Goal: Task Accomplishment & Management: Manage account settings

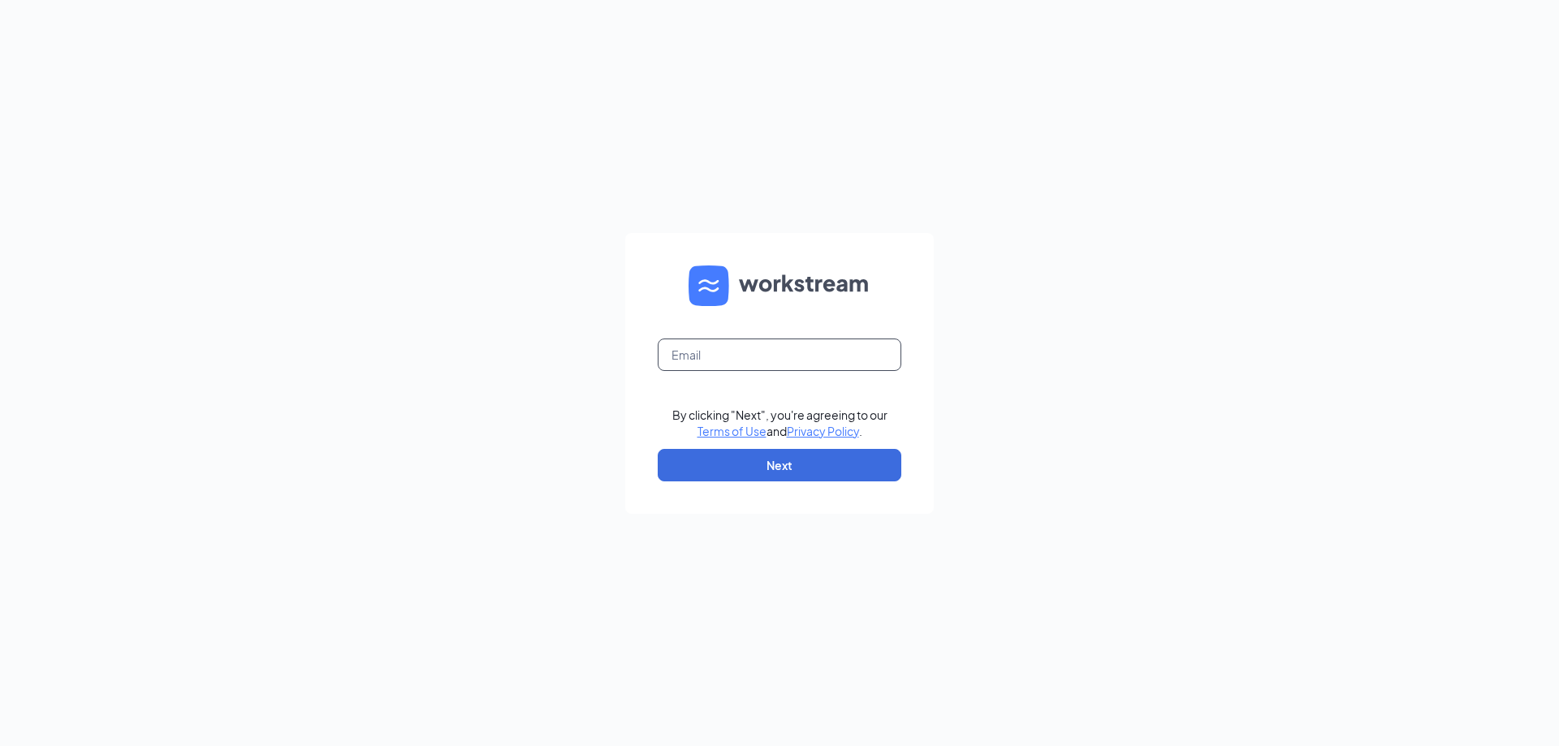
click at [724, 360] on input "text" at bounding box center [780, 355] width 244 height 32
type input "esteitz@ddcoastal.com"
click at [809, 457] on button "Next" at bounding box center [780, 465] width 244 height 32
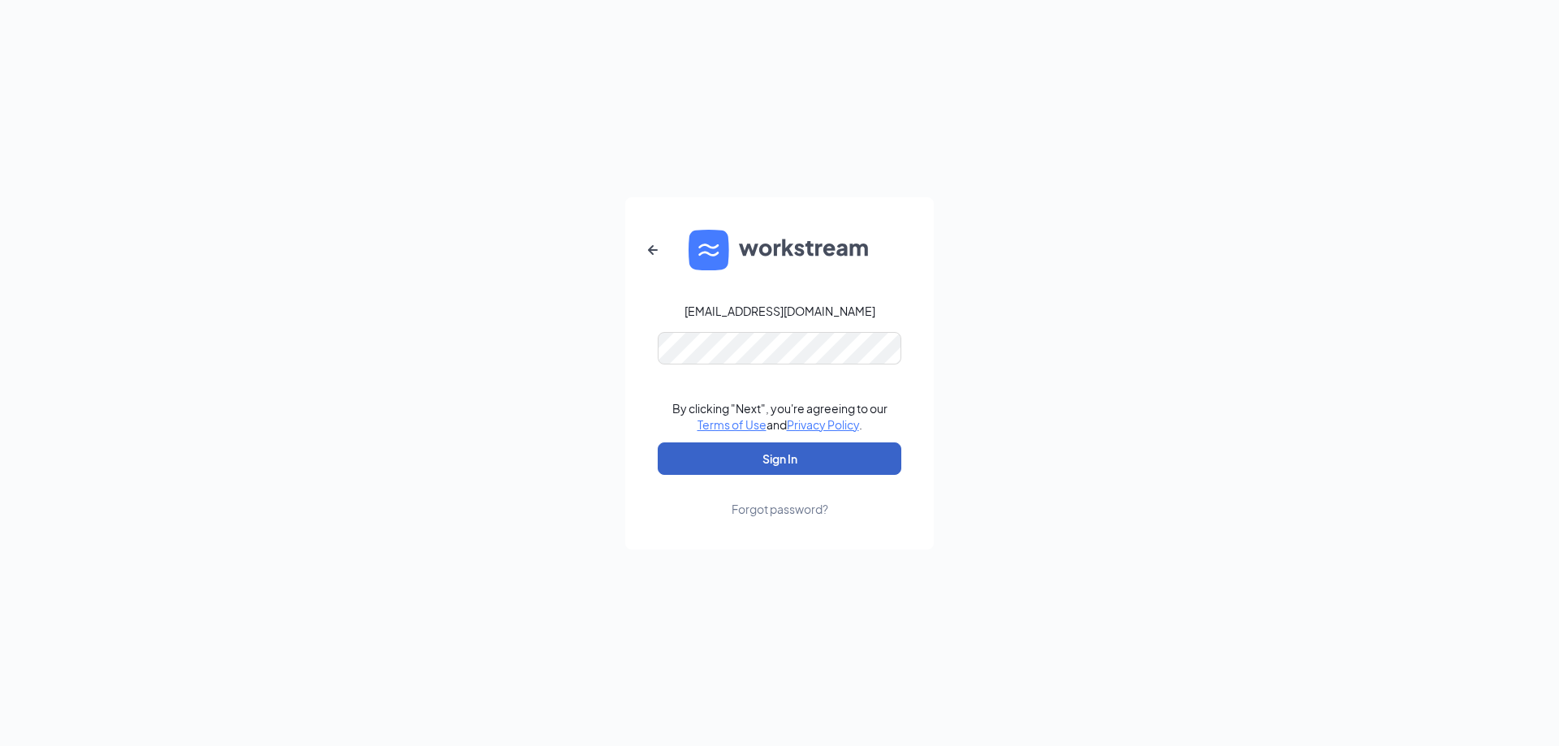
click at [794, 465] on button "Sign In" at bounding box center [780, 459] width 244 height 32
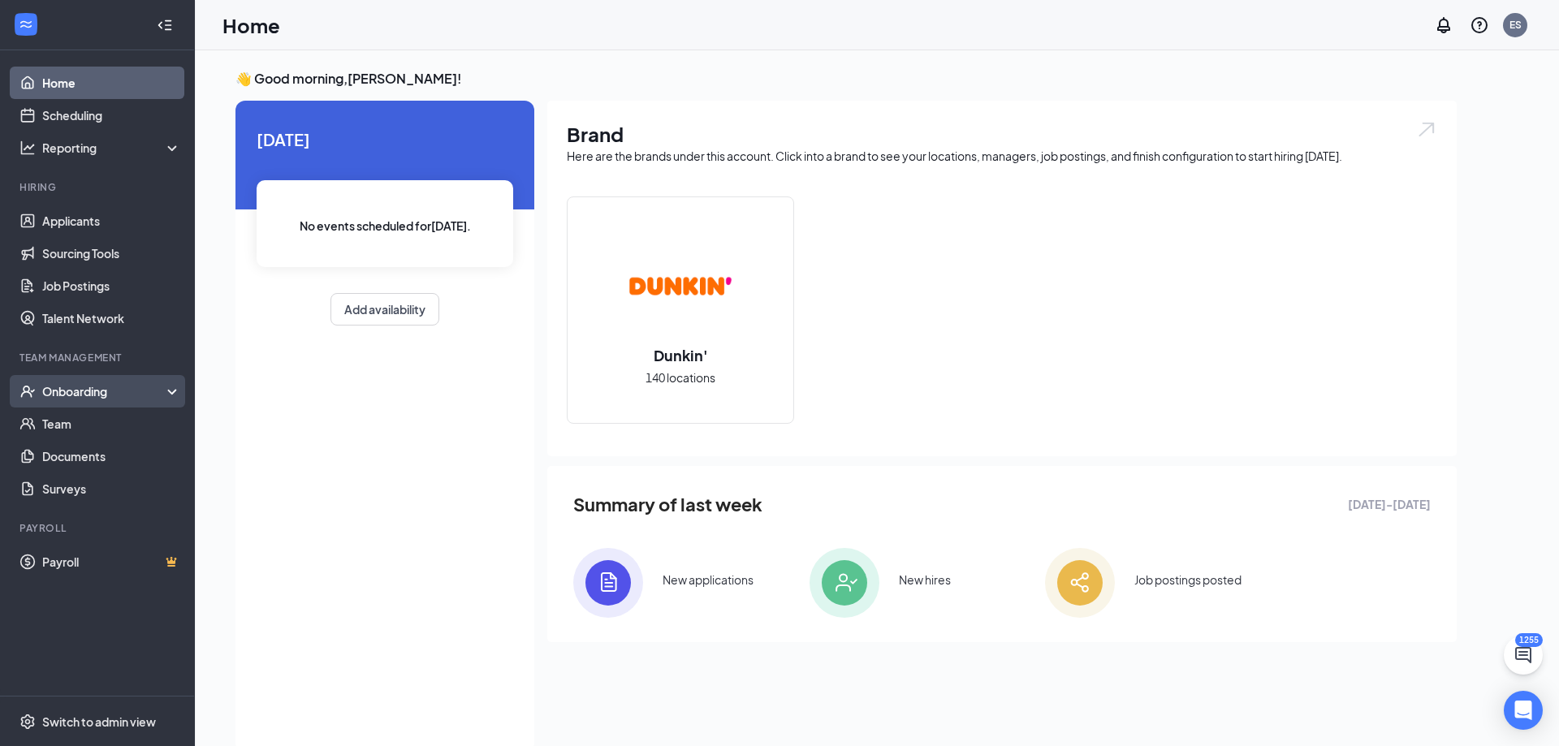
click at [89, 390] on div "Onboarding" at bounding box center [104, 391] width 125 height 16
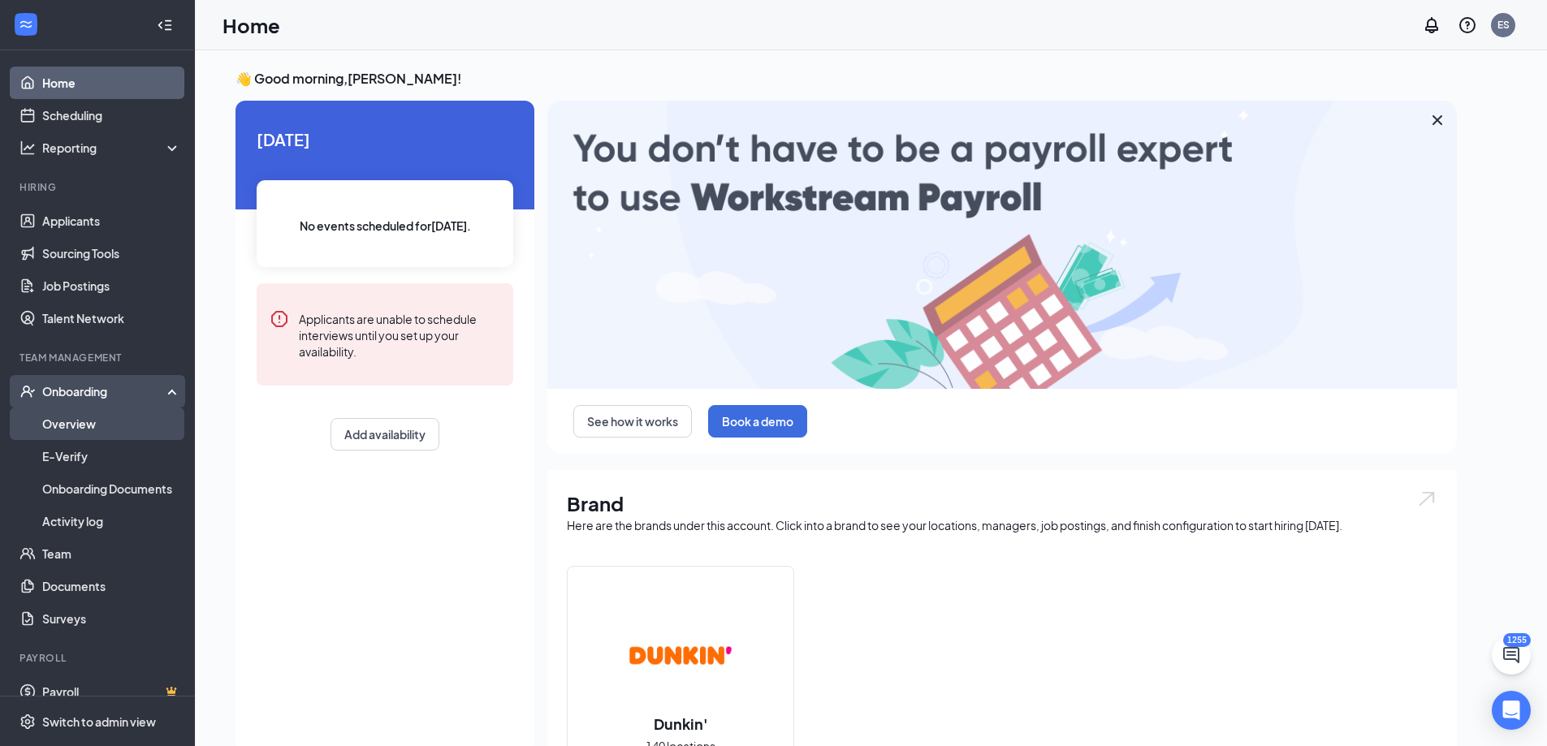
click at [88, 428] on link "Overview" at bounding box center [111, 424] width 139 height 32
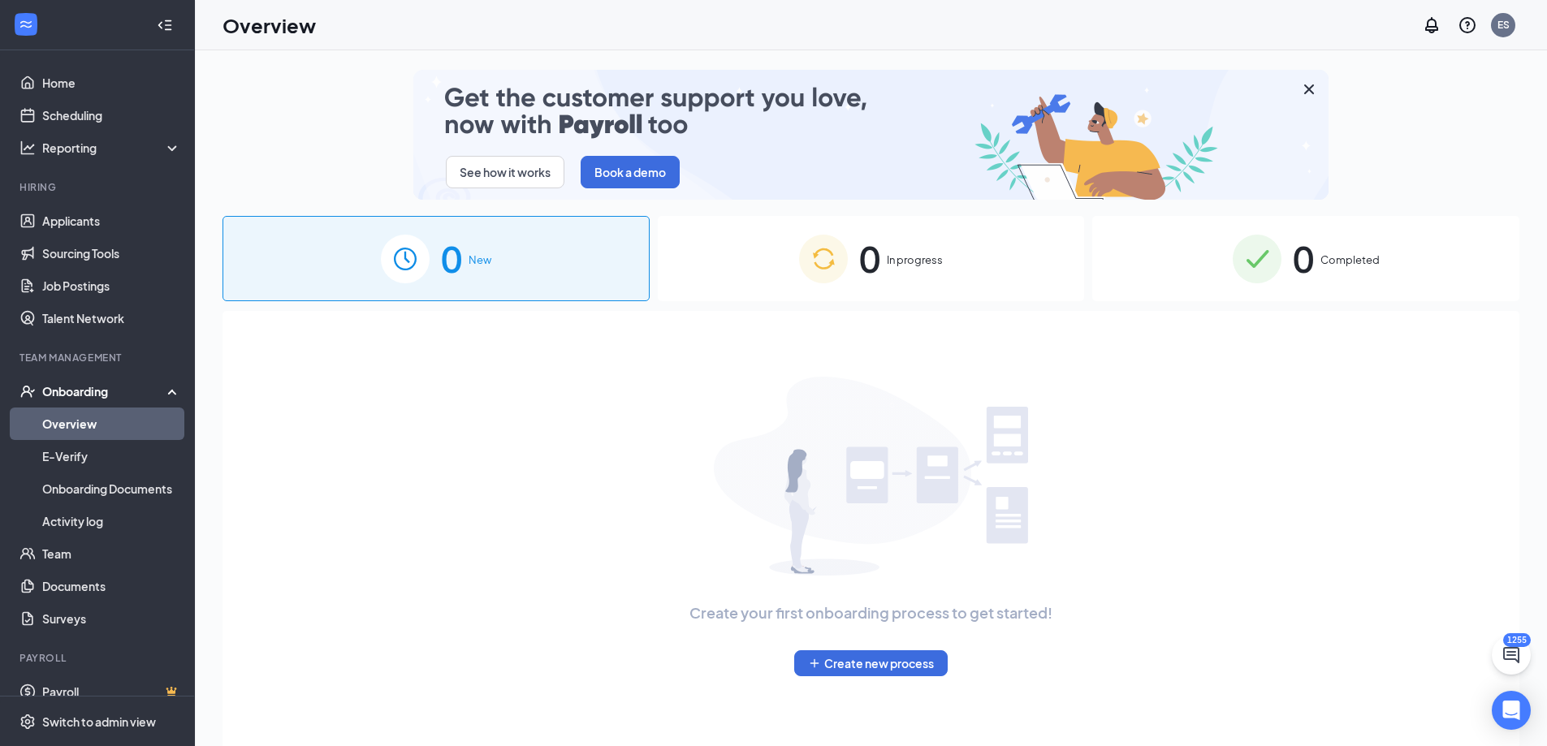
click at [950, 271] on div "0 In progress" at bounding box center [871, 258] width 427 height 85
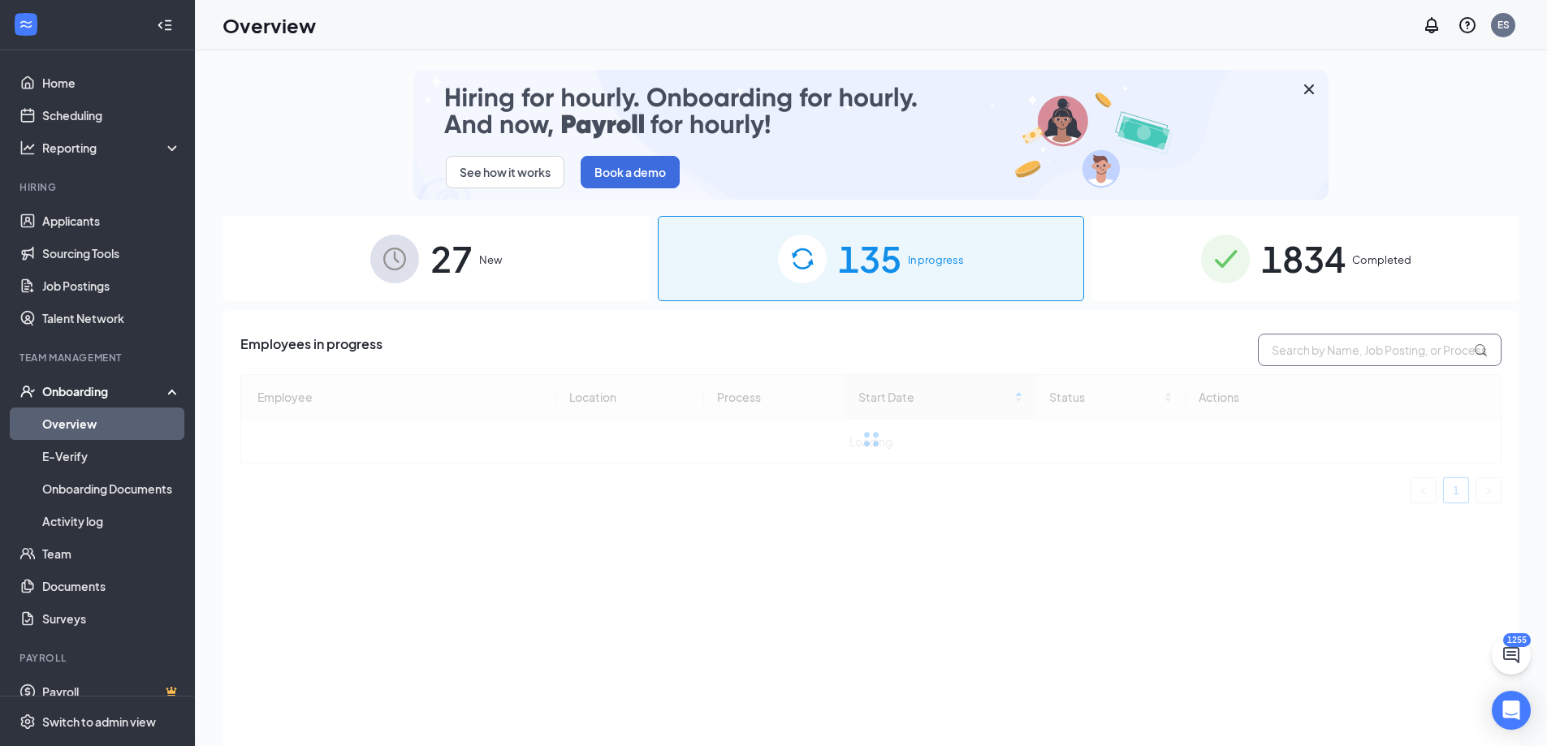
click at [1289, 354] on input "text" at bounding box center [1380, 350] width 244 height 32
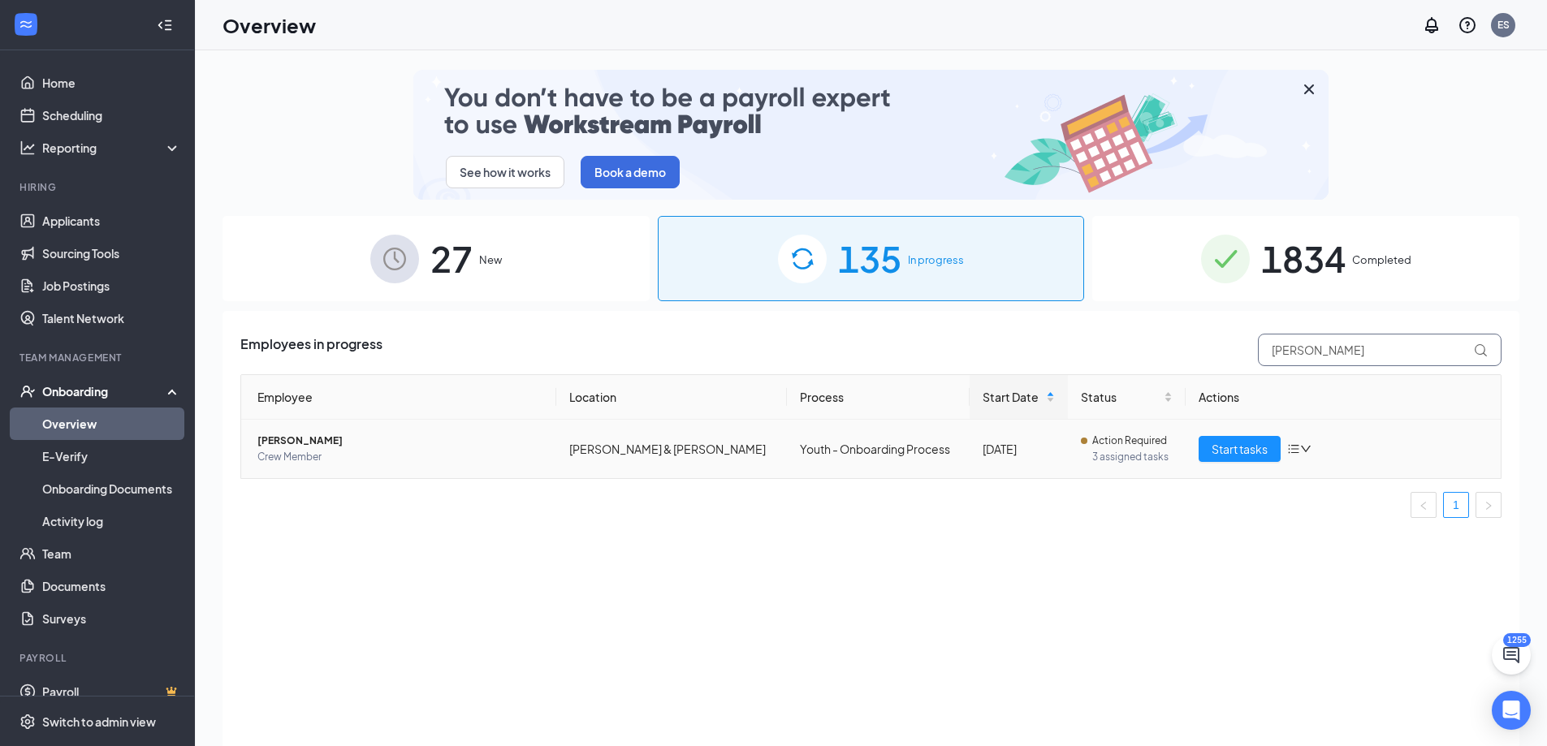
type input "[PERSON_NAME]"
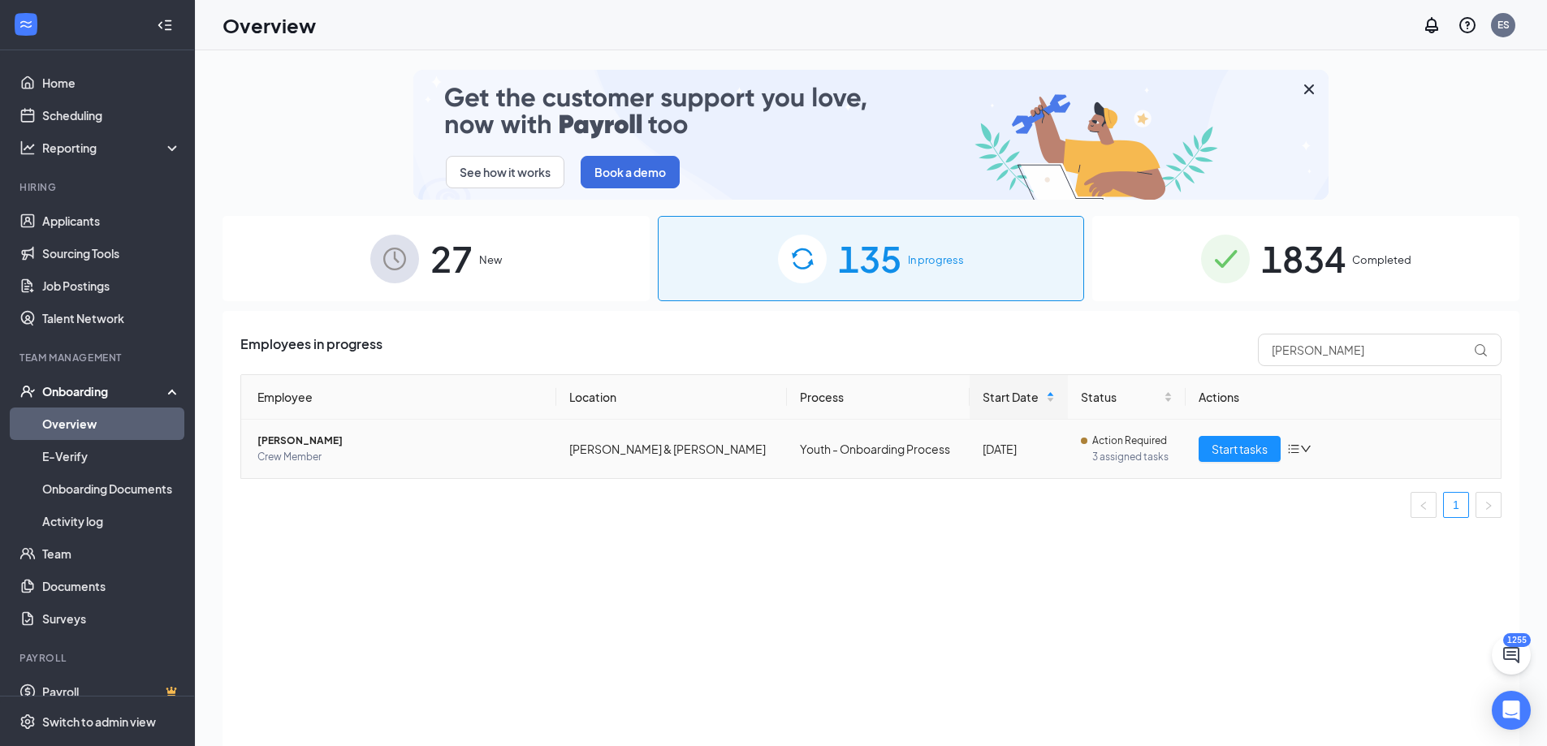
click at [309, 447] on span "[PERSON_NAME]" at bounding box center [400, 441] width 286 height 16
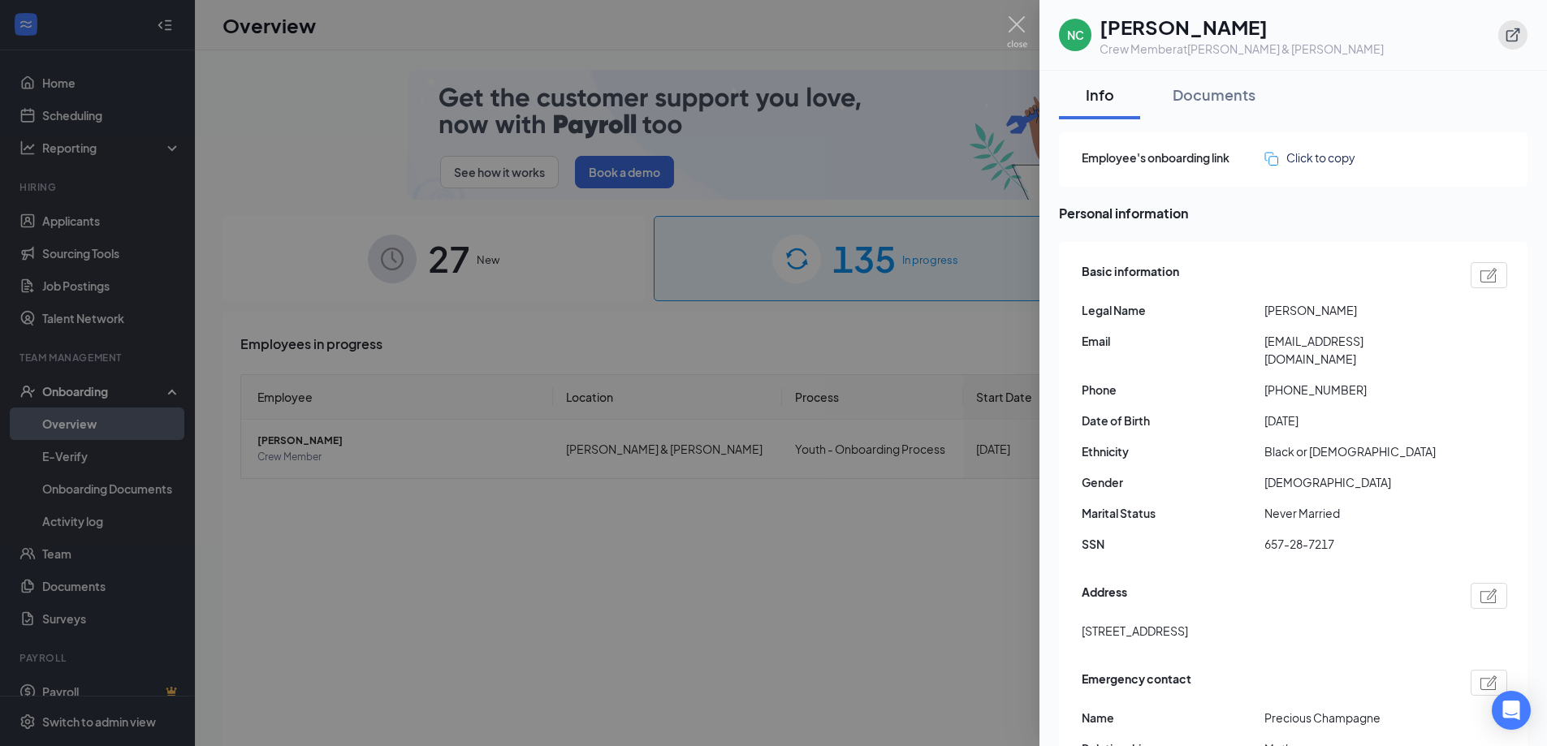
click at [1517, 37] on icon "ExternalLink" at bounding box center [1513, 35] width 14 height 14
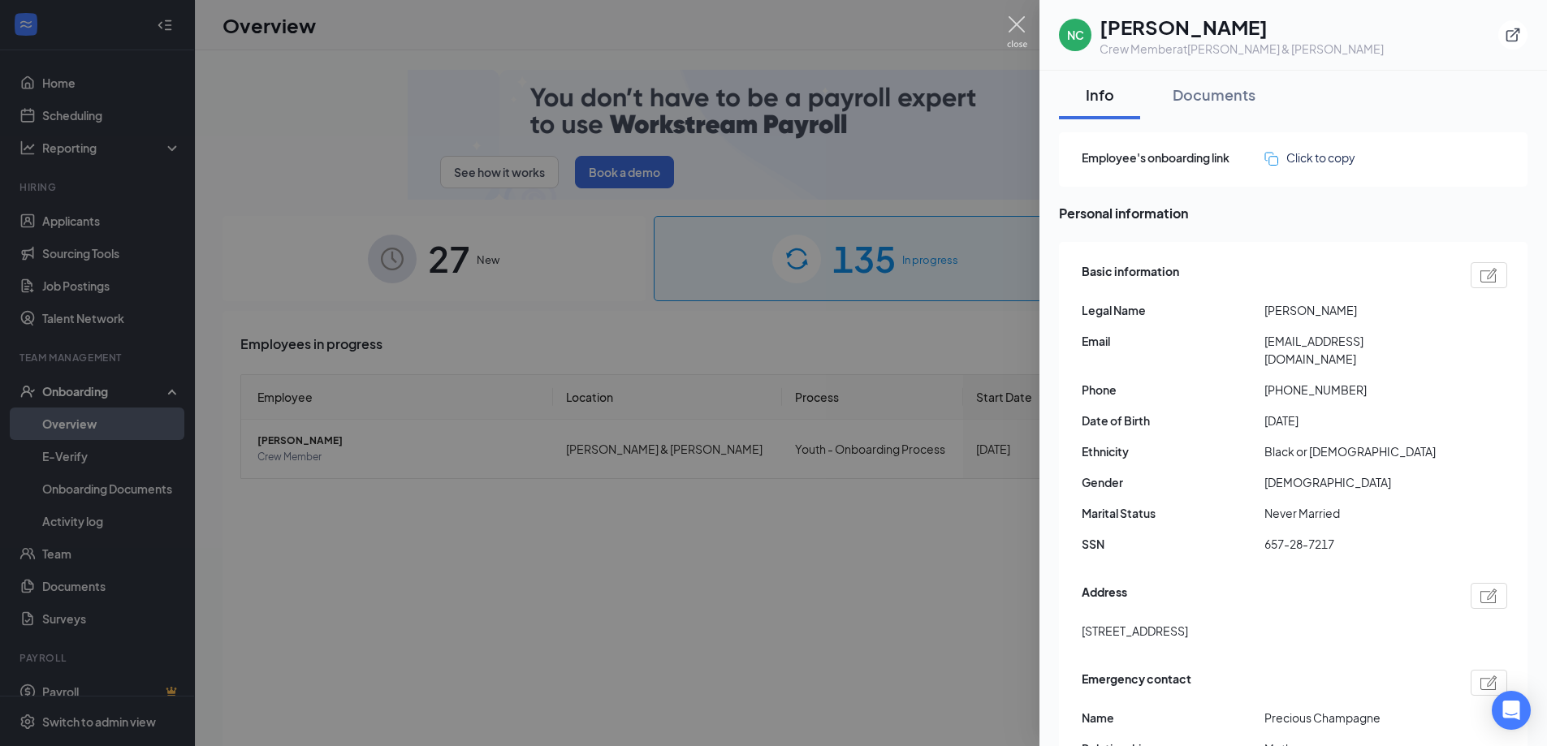
click at [1019, 28] on img at bounding box center [1017, 32] width 20 height 32
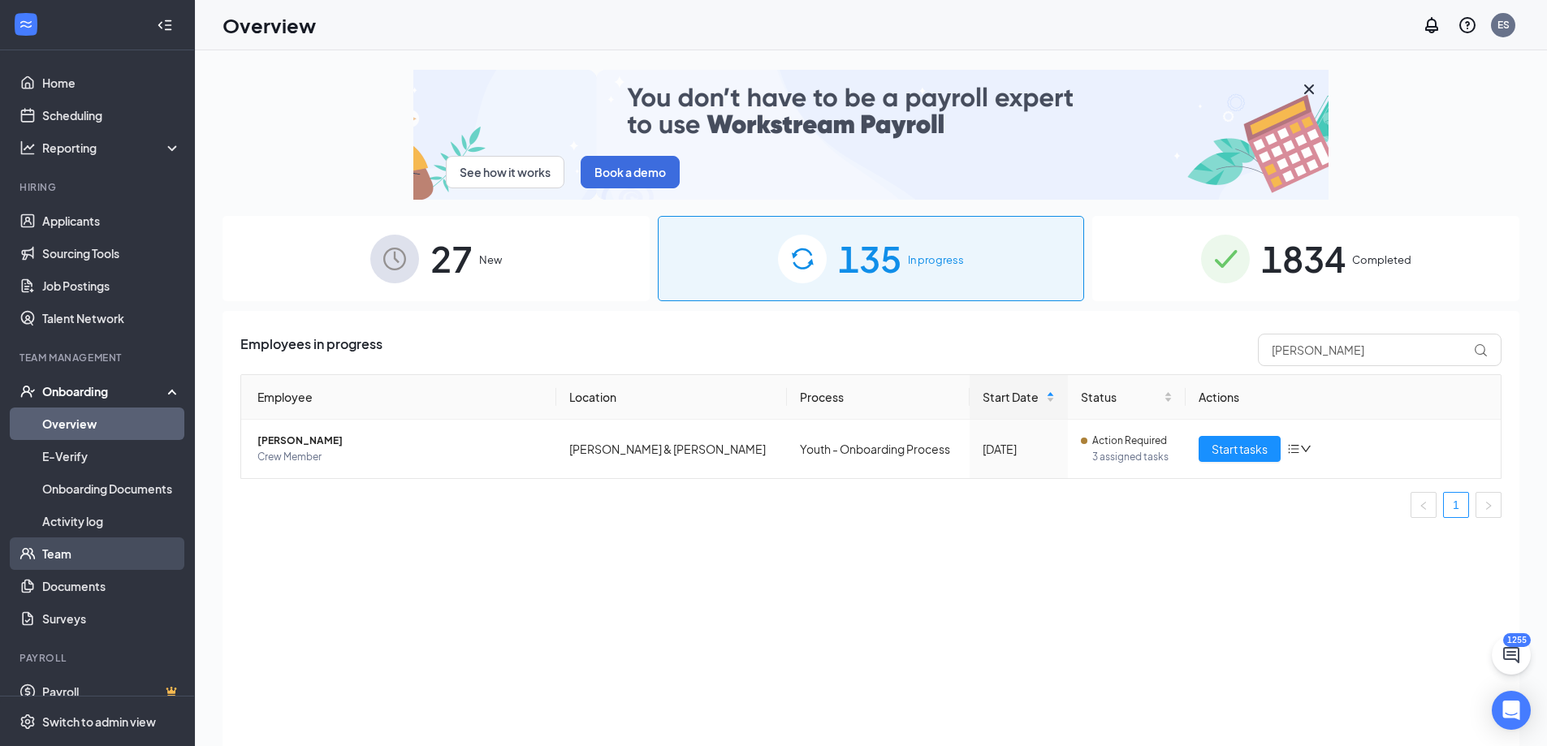
click at [90, 552] on link "Team" at bounding box center [111, 554] width 139 height 32
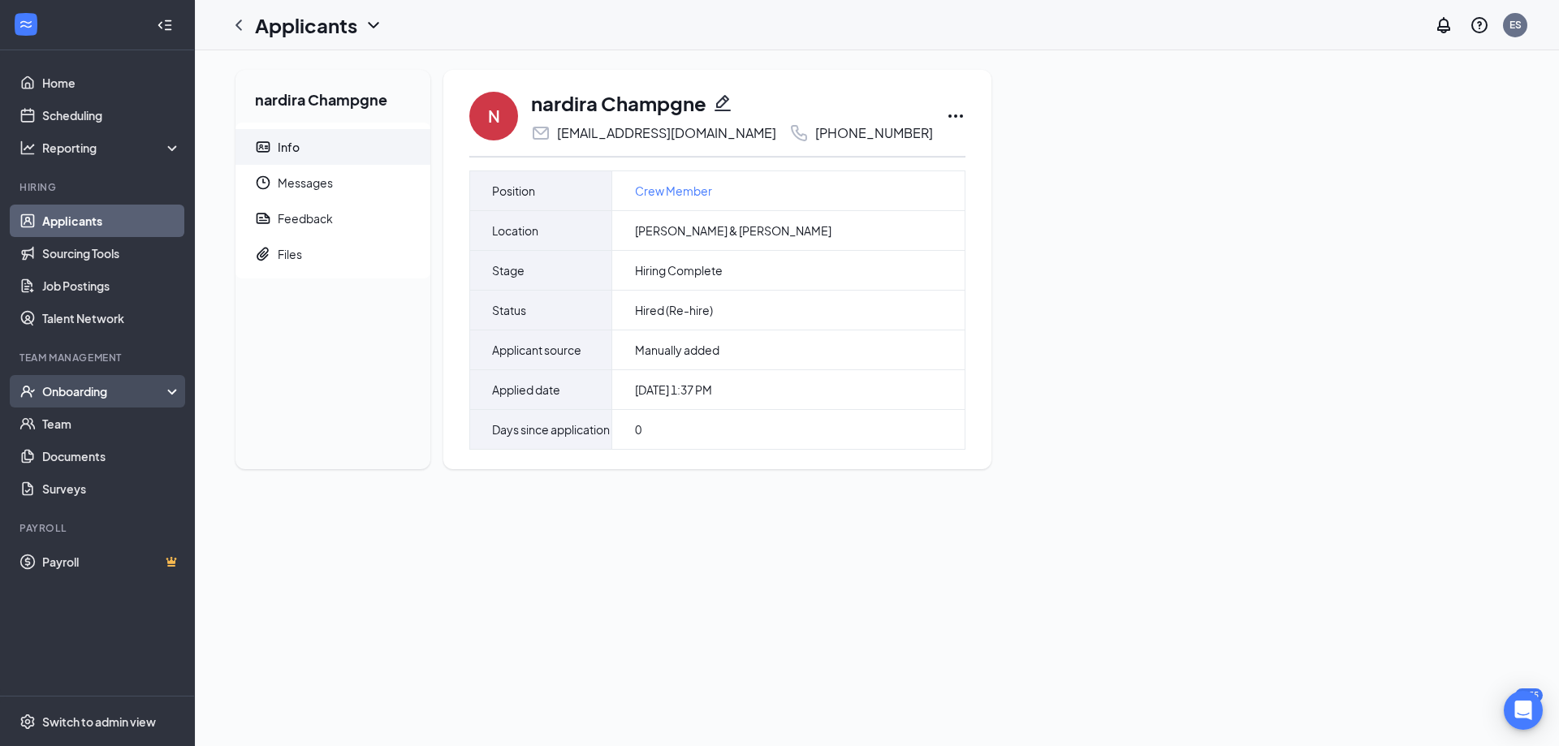
click at [86, 395] on div "Onboarding" at bounding box center [104, 391] width 125 height 16
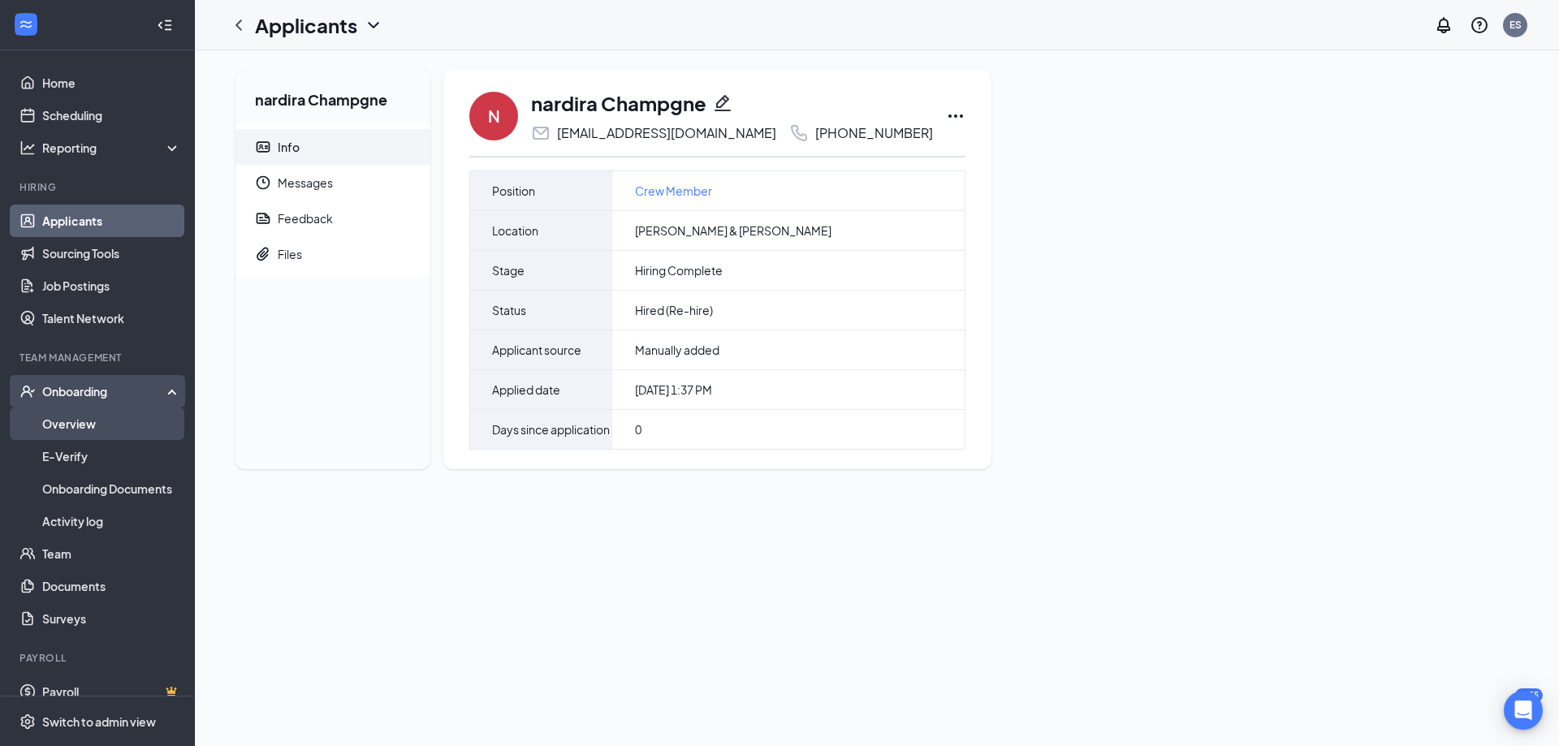
drag, startPoint x: 108, startPoint y: 425, endPoint x: 121, endPoint y: 424, distance: 13.0
click at [108, 424] on link "Overview" at bounding box center [111, 424] width 139 height 32
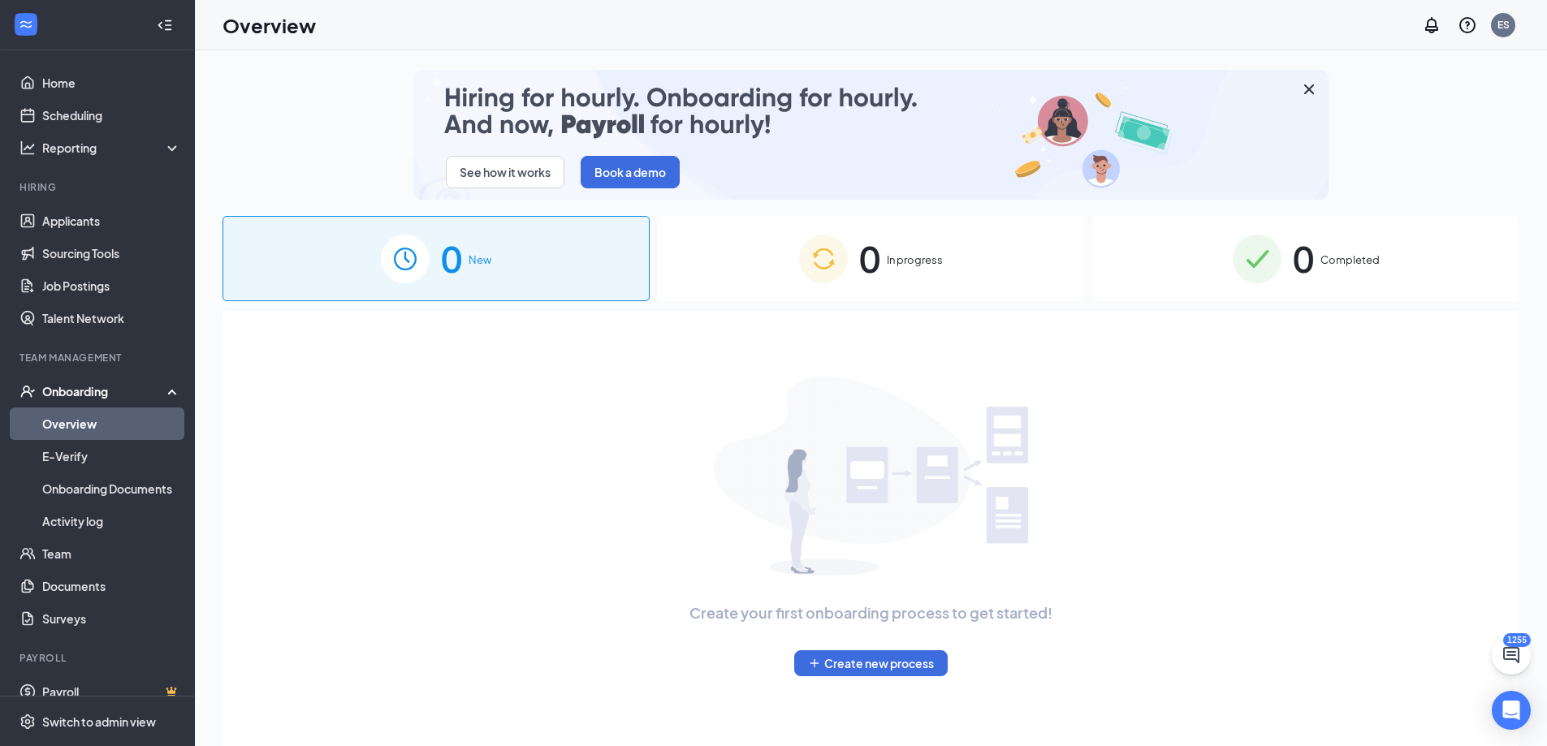
click at [943, 268] on span "In progress" at bounding box center [915, 260] width 56 height 16
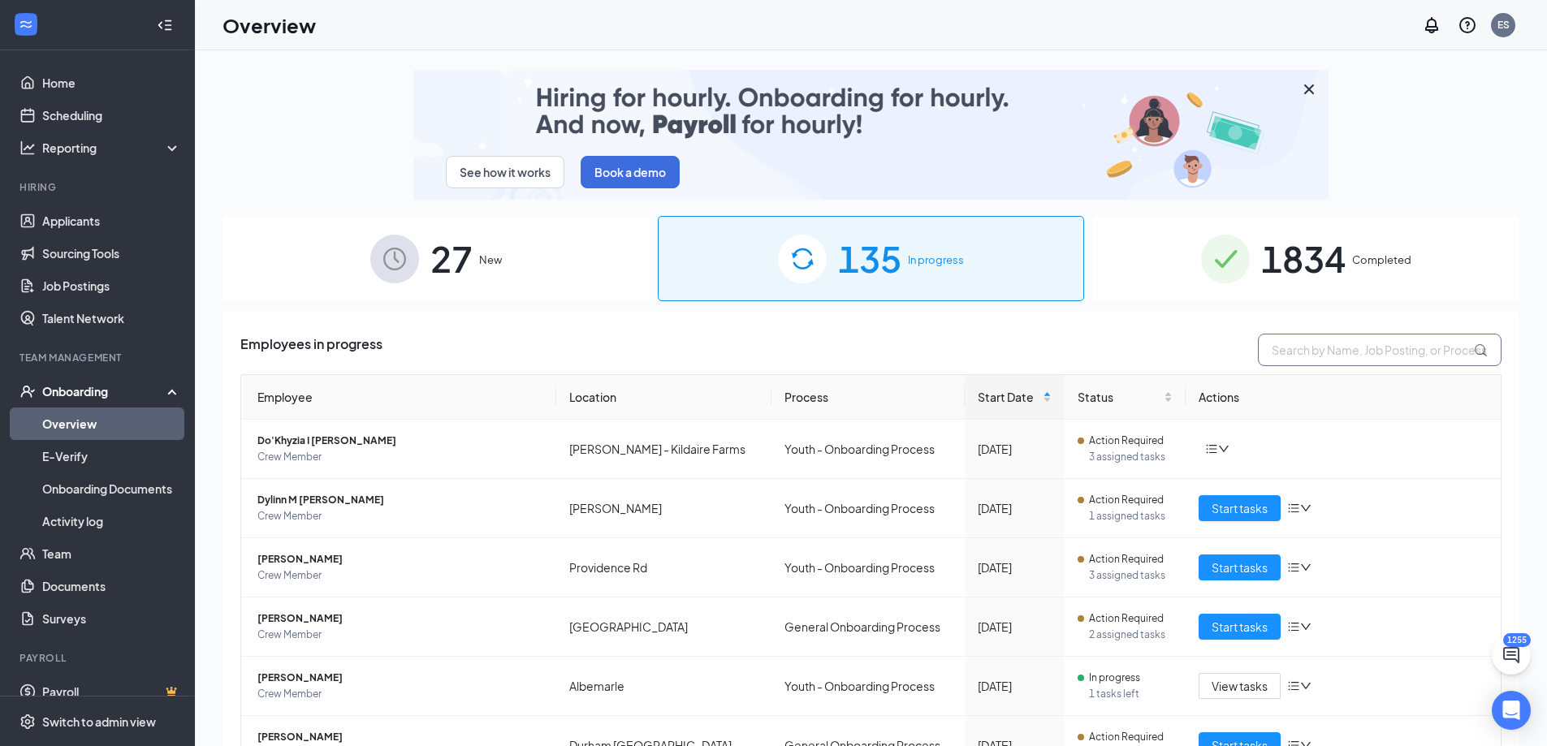
click at [1290, 354] on input "text" at bounding box center [1380, 350] width 244 height 32
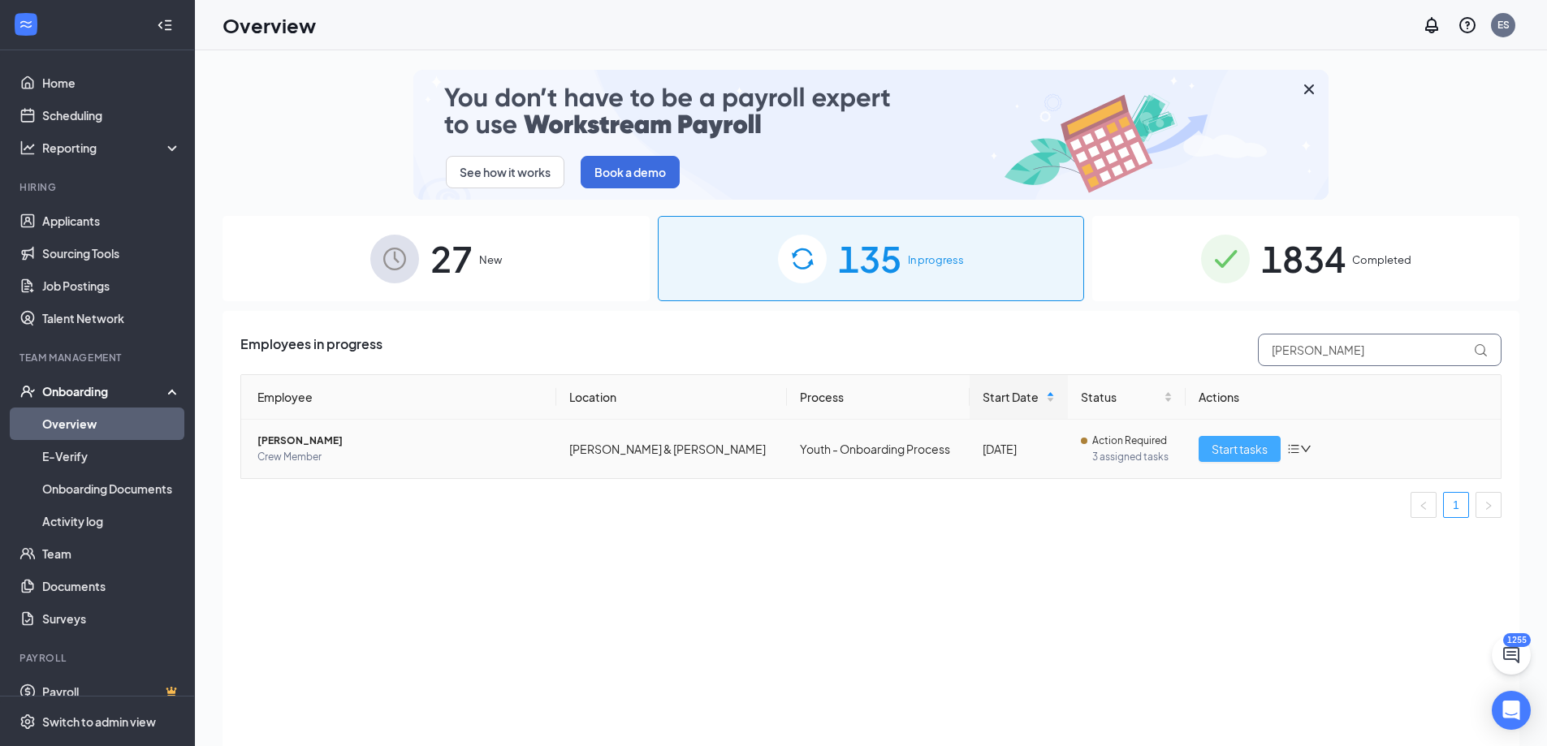
type input "[PERSON_NAME]"
click at [1225, 456] on span "Start tasks" at bounding box center [1240, 449] width 56 height 18
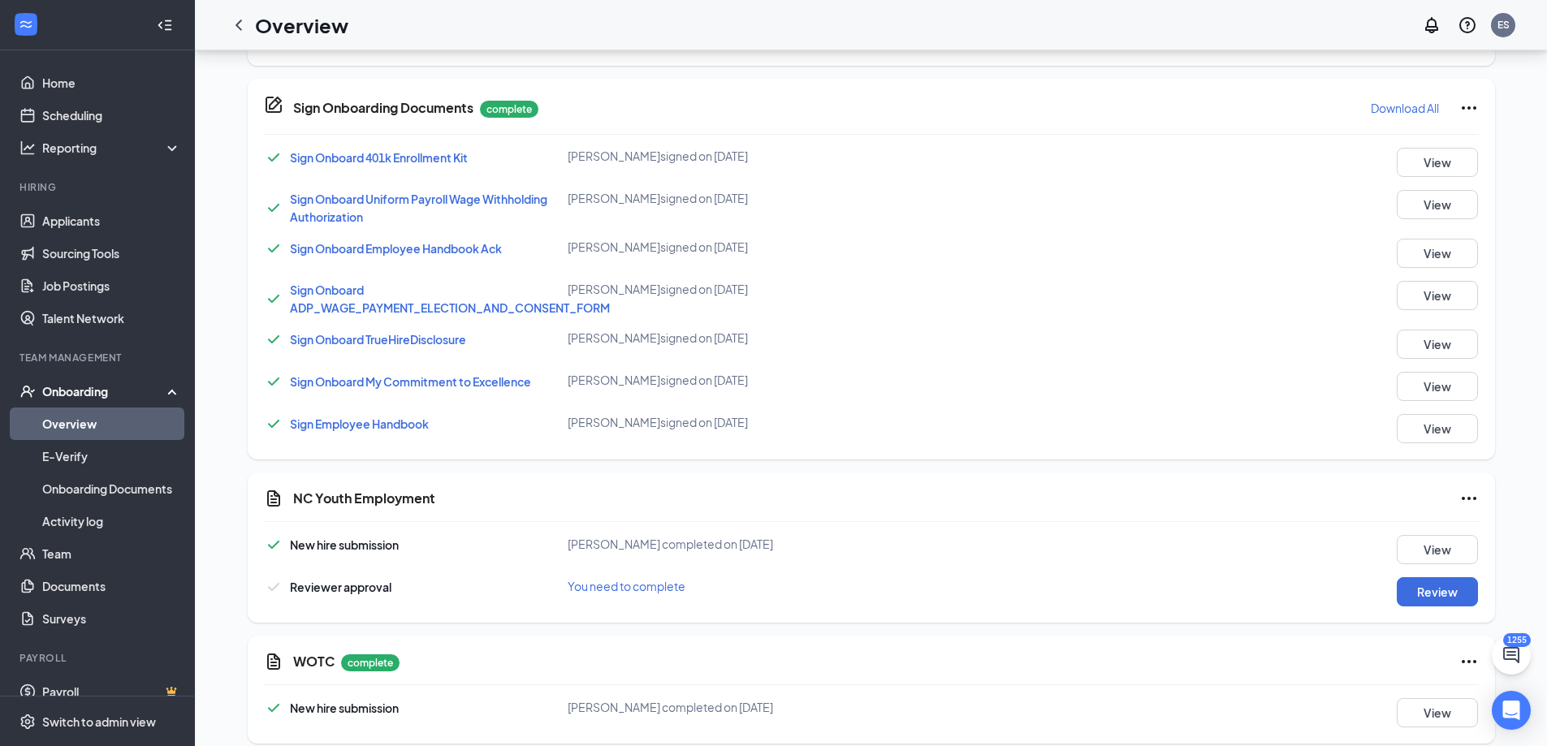
scroll to position [823, 0]
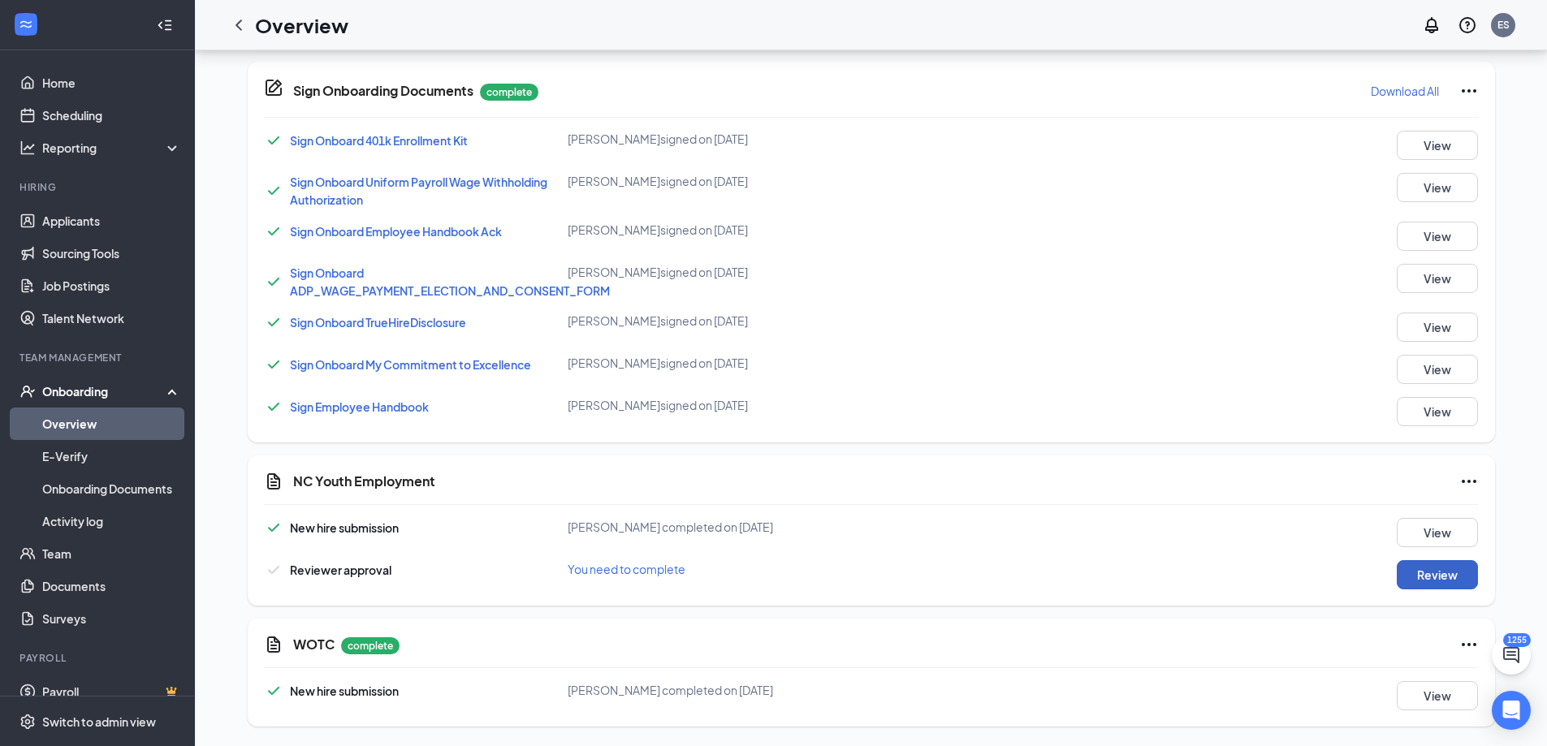
click at [1419, 578] on button "Review" at bounding box center [1437, 574] width 81 height 29
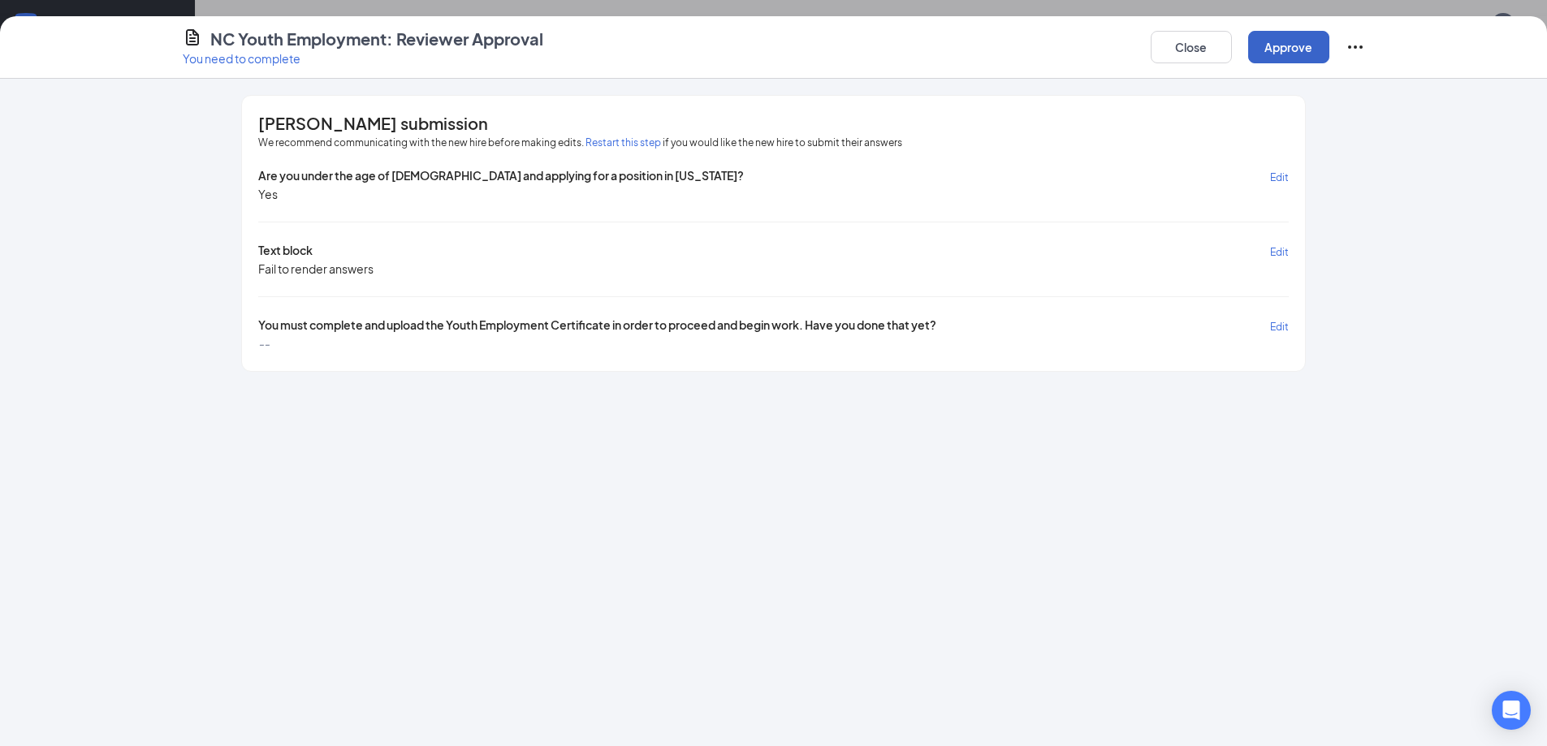
click at [1269, 52] on button "Approve" at bounding box center [1288, 47] width 81 height 32
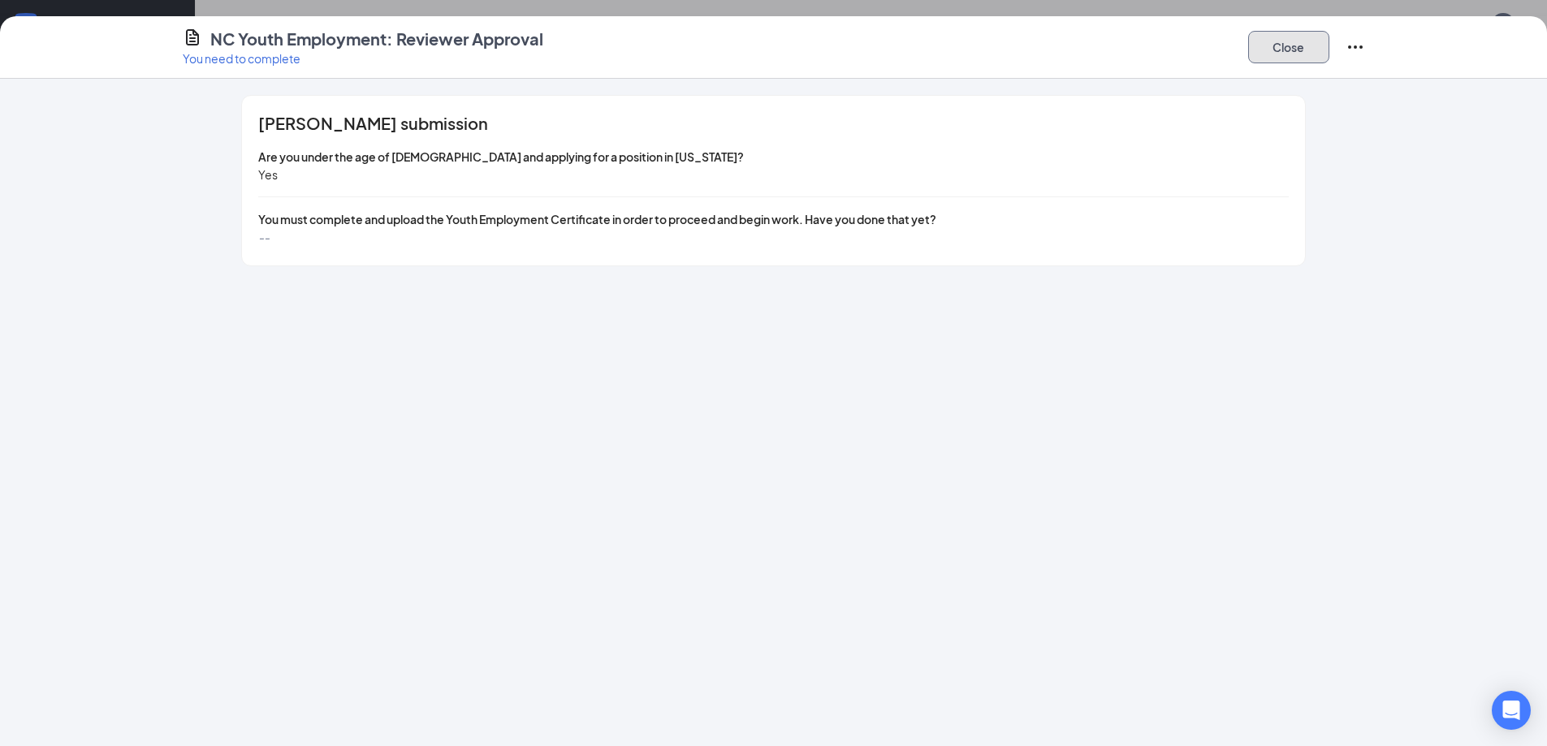
click at [1269, 52] on button "Close" at bounding box center [1288, 47] width 81 height 32
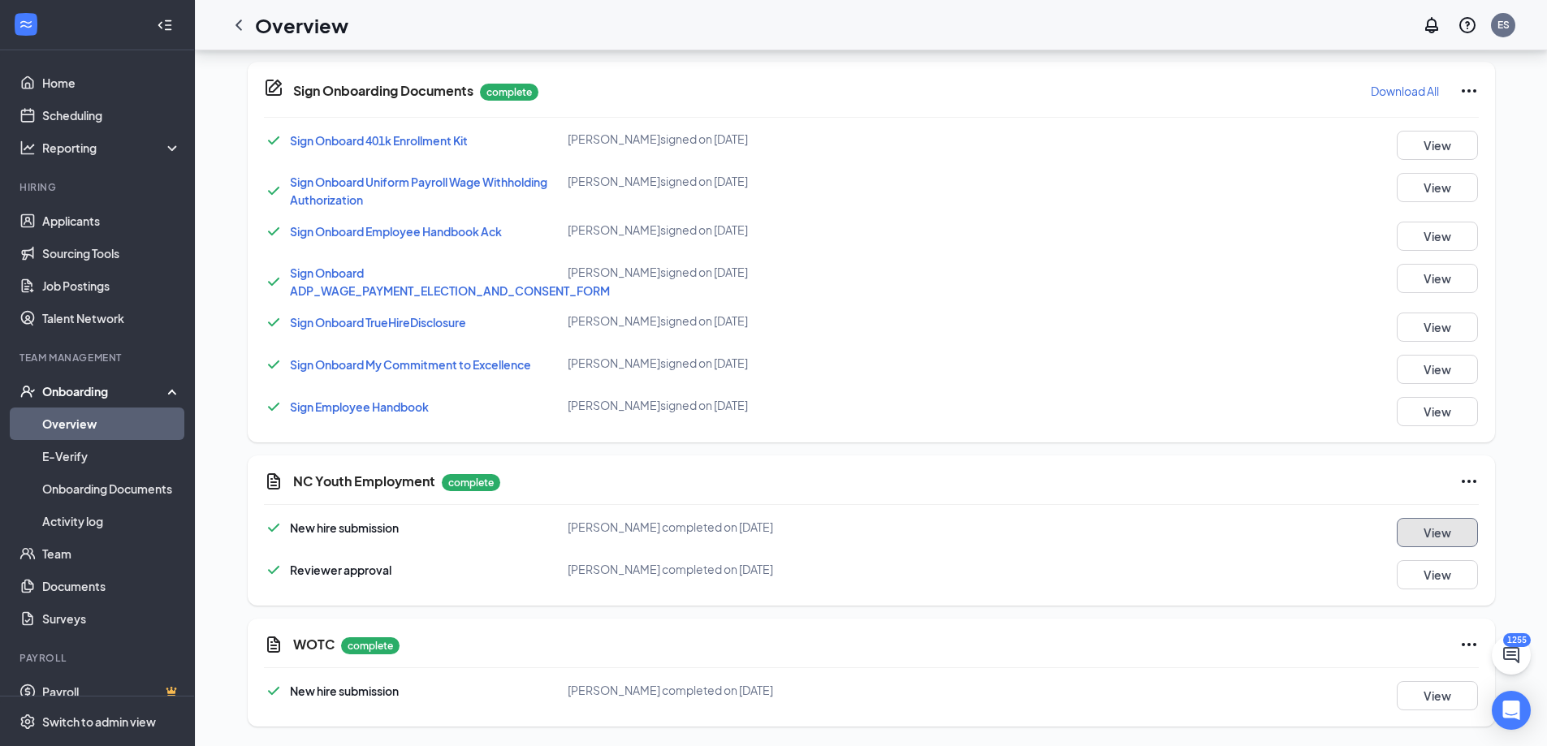
click at [1424, 530] on button "View" at bounding box center [1437, 532] width 81 height 29
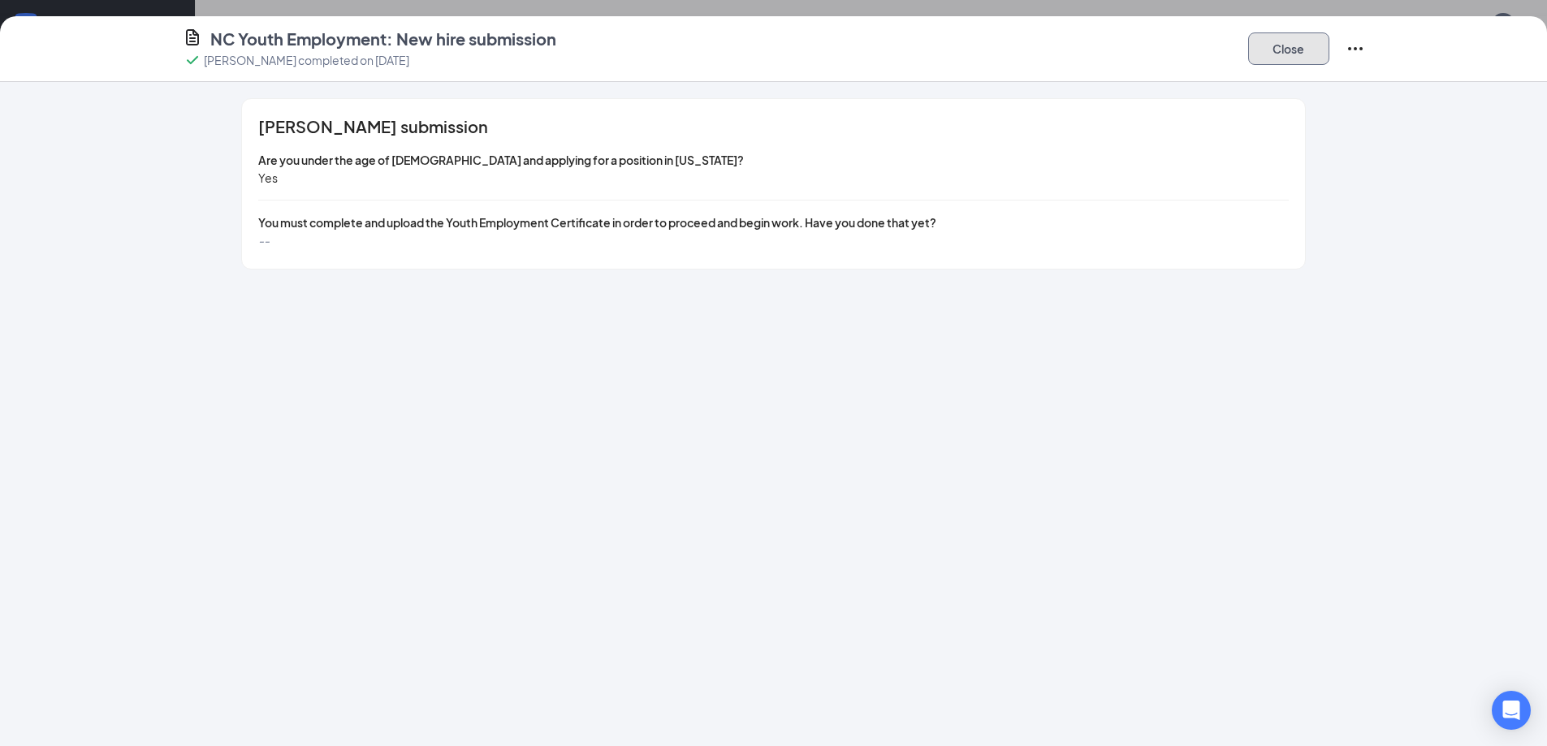
click at [1264, 52] on button "Close" at bounding box center [1288, 48] width 81 height 32
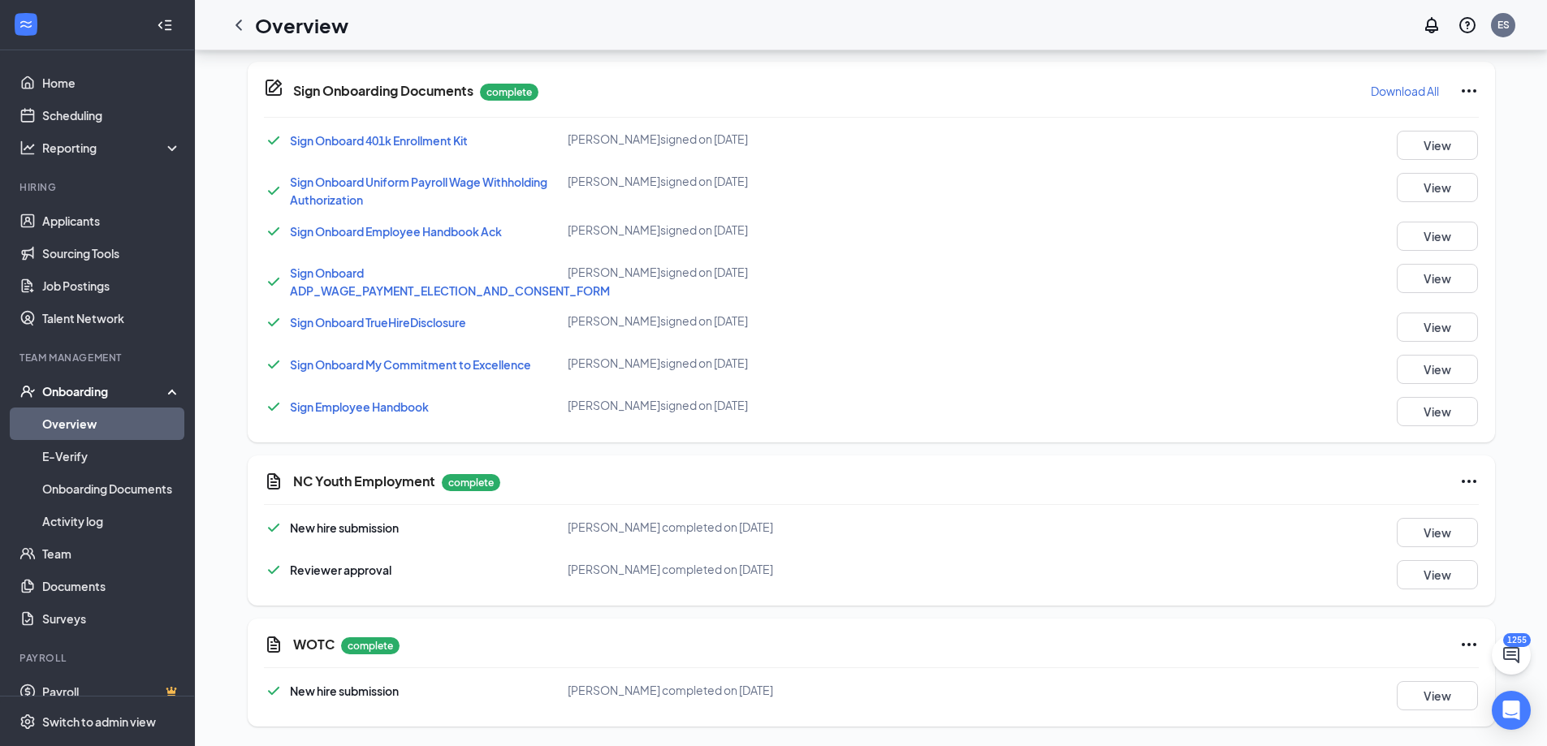
click at [1467, 478] on icon "Ellipses" at bounding box center [1468, 481] width 19 height 19
click at [1120, 507] on div "NC Youth Employment complete New hire submission Nadira Champgne completed on S…" at bounding box center [871, 531] width 1247 height 150
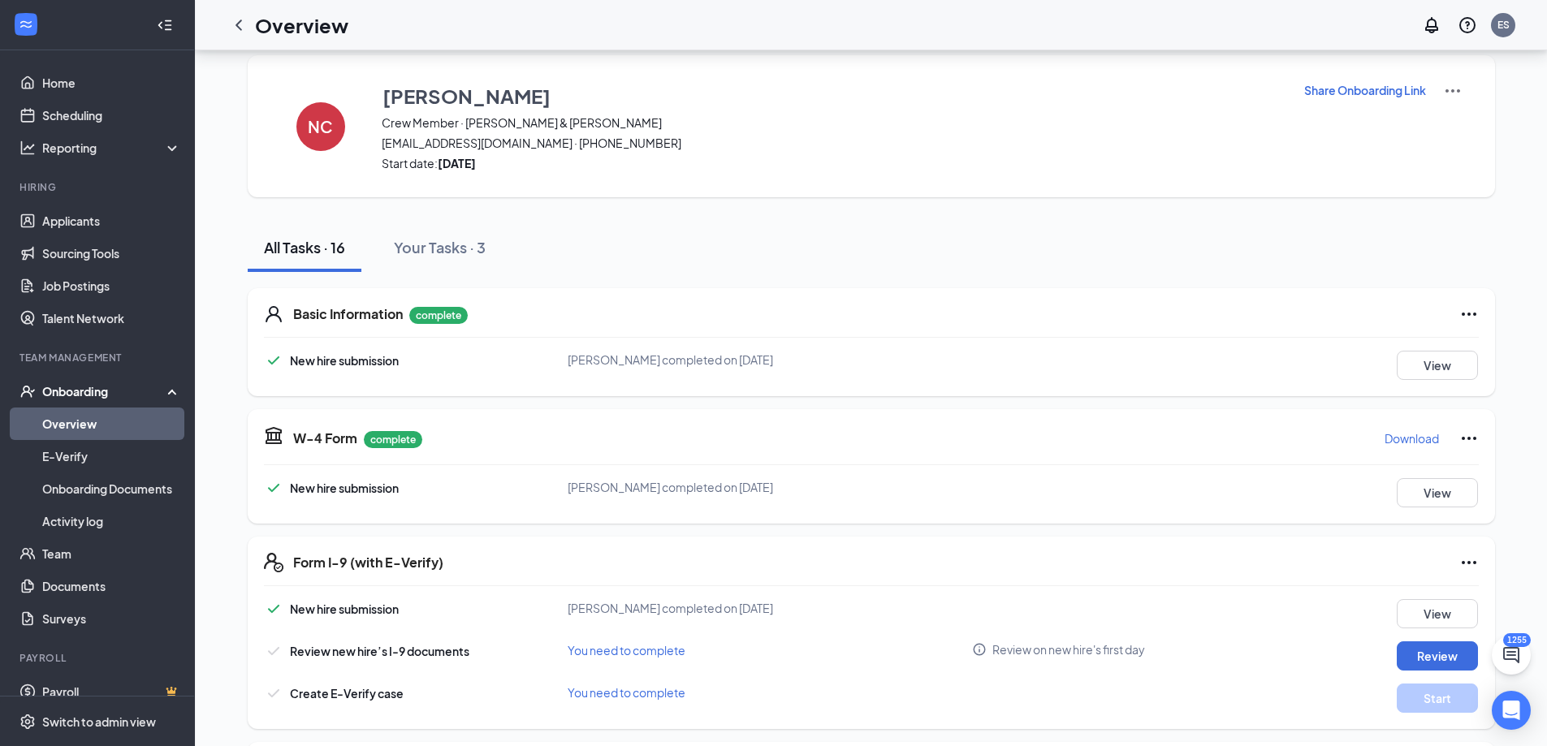
scroll to position [0, 0]
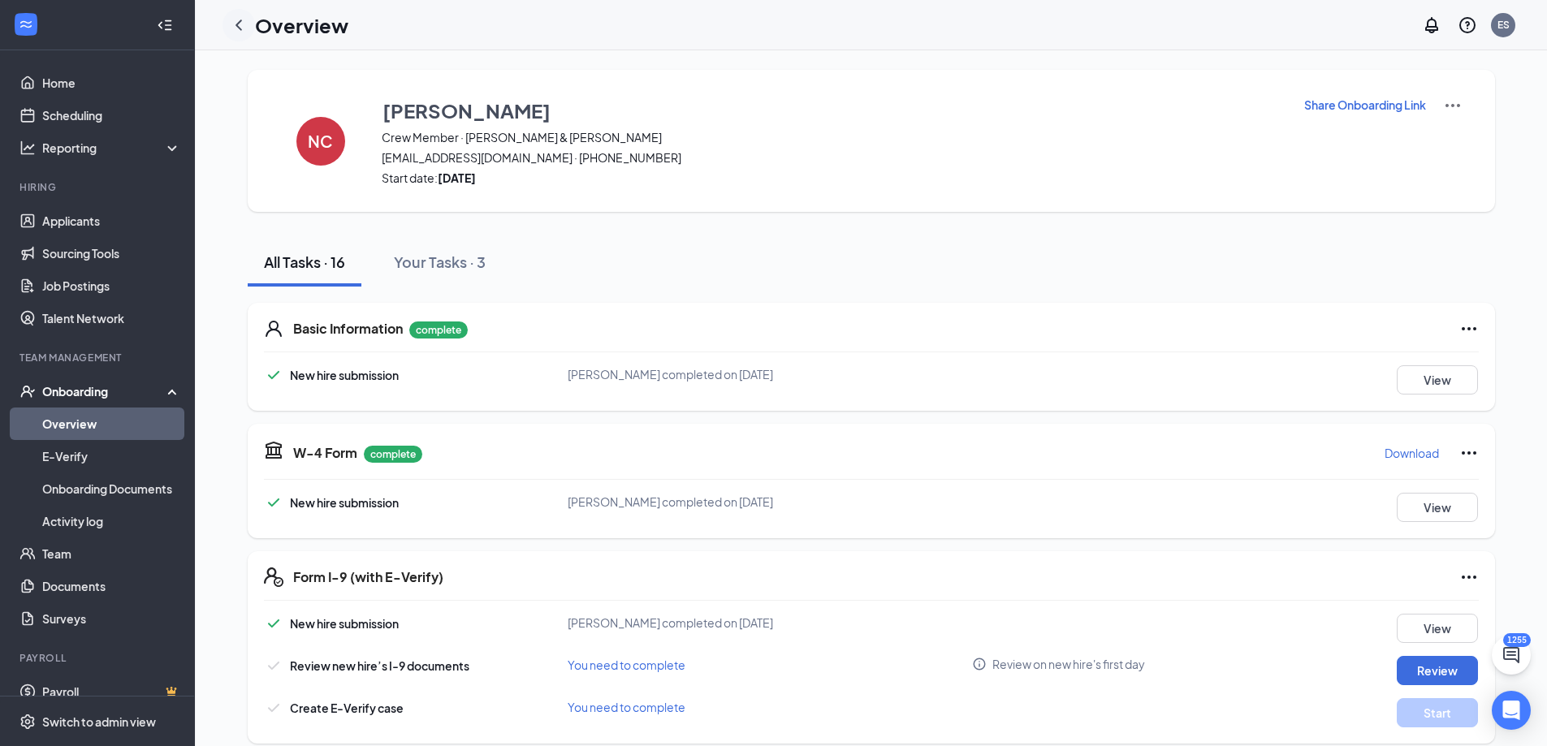
click at [239, 28] on icon "ChevronLeft" at bounding box center [239, 24] width 6 height 11
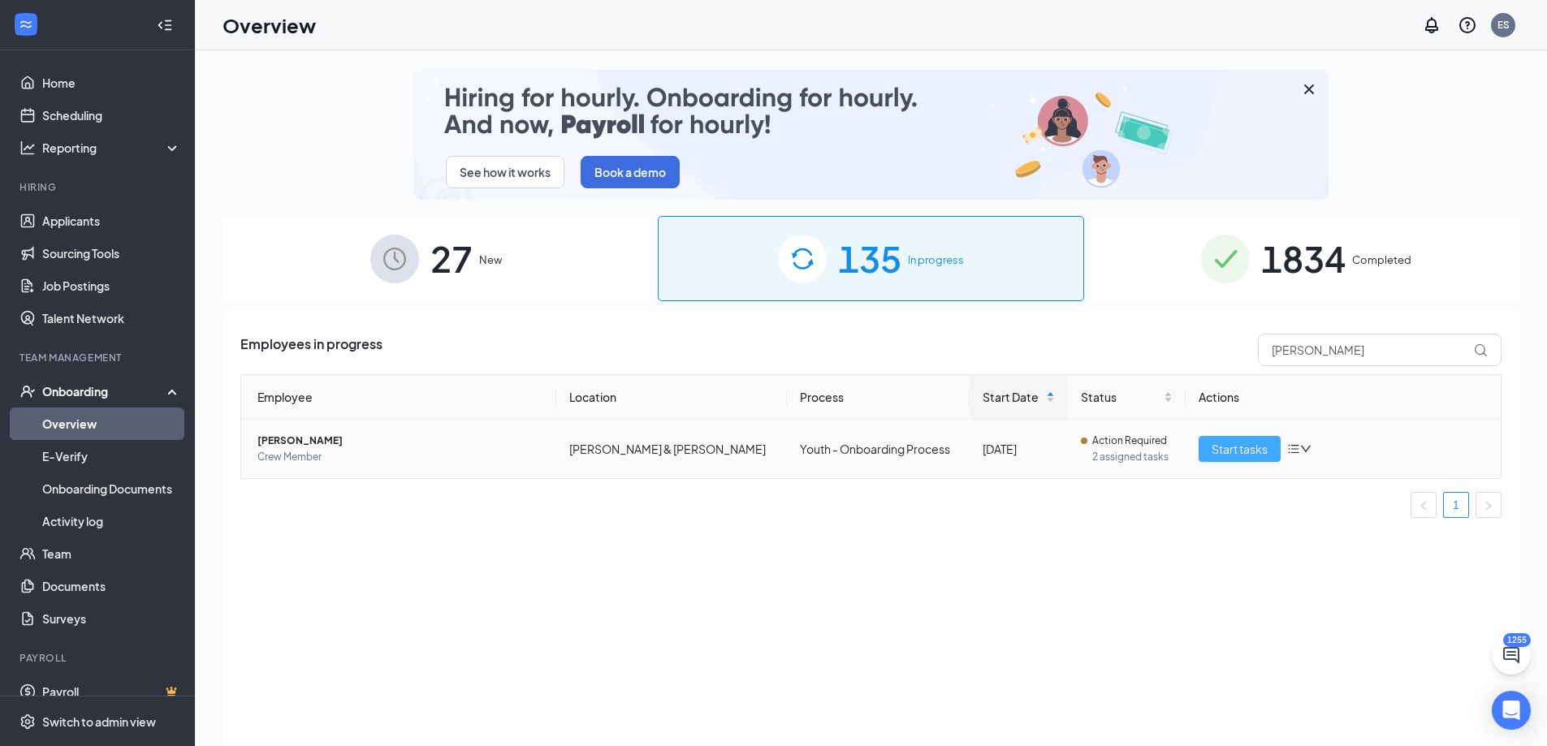
click at [1237, 448] on span "Start tasks" at bounding box center [1240, 449] width 56 height 18
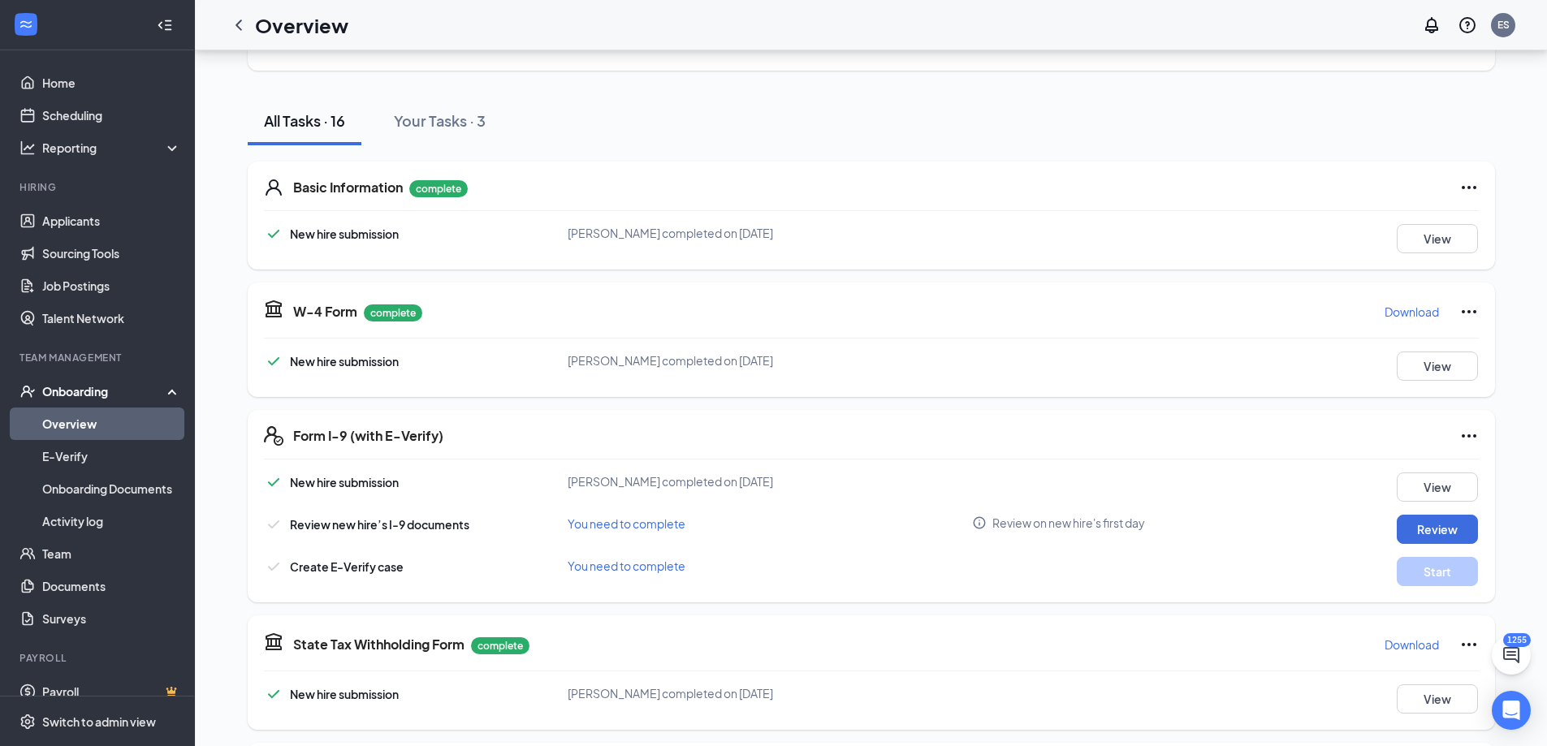
scroll to position [162, 0]
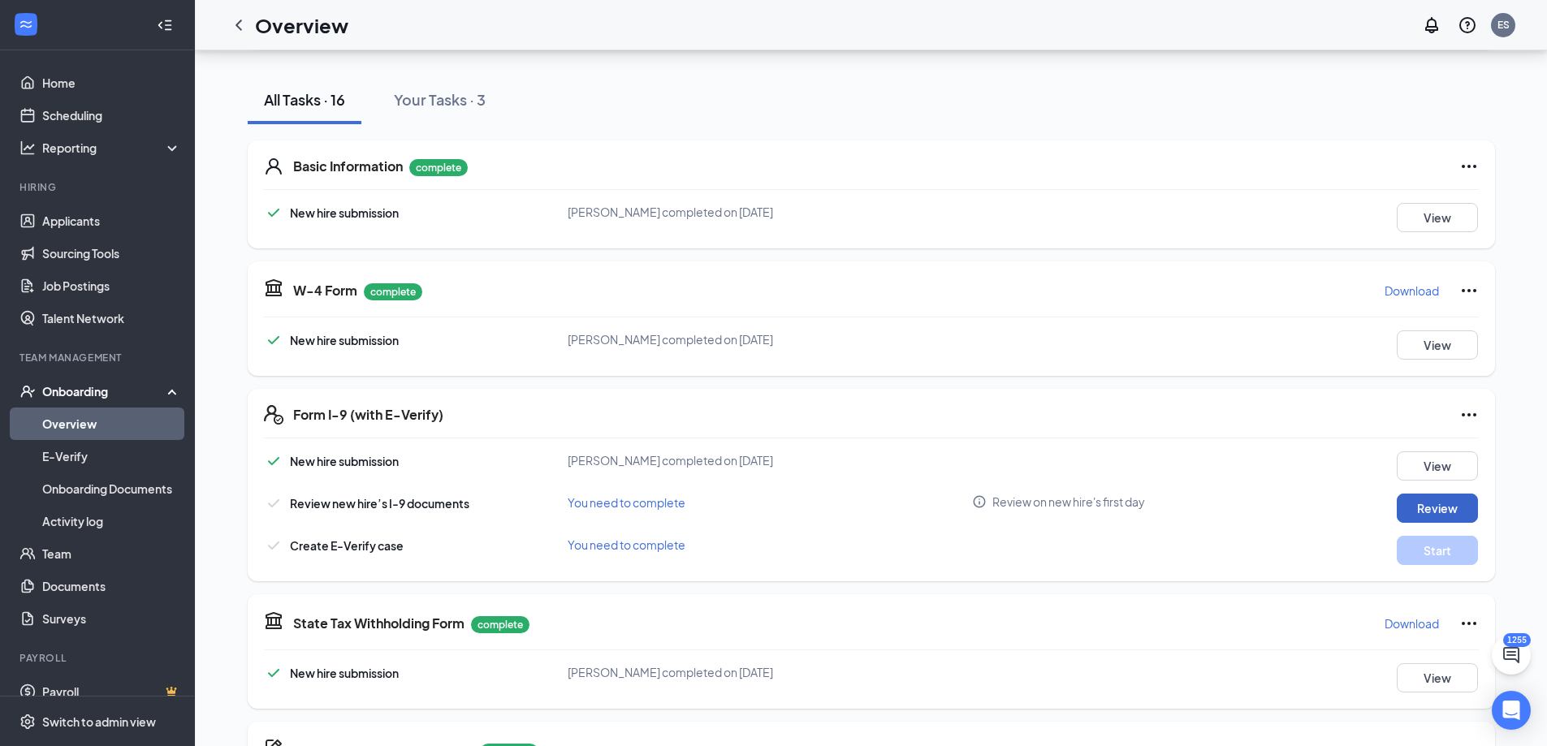
click at [1421, 503] on button "Review" at bounding box center [1437, 508] width 81 height 29
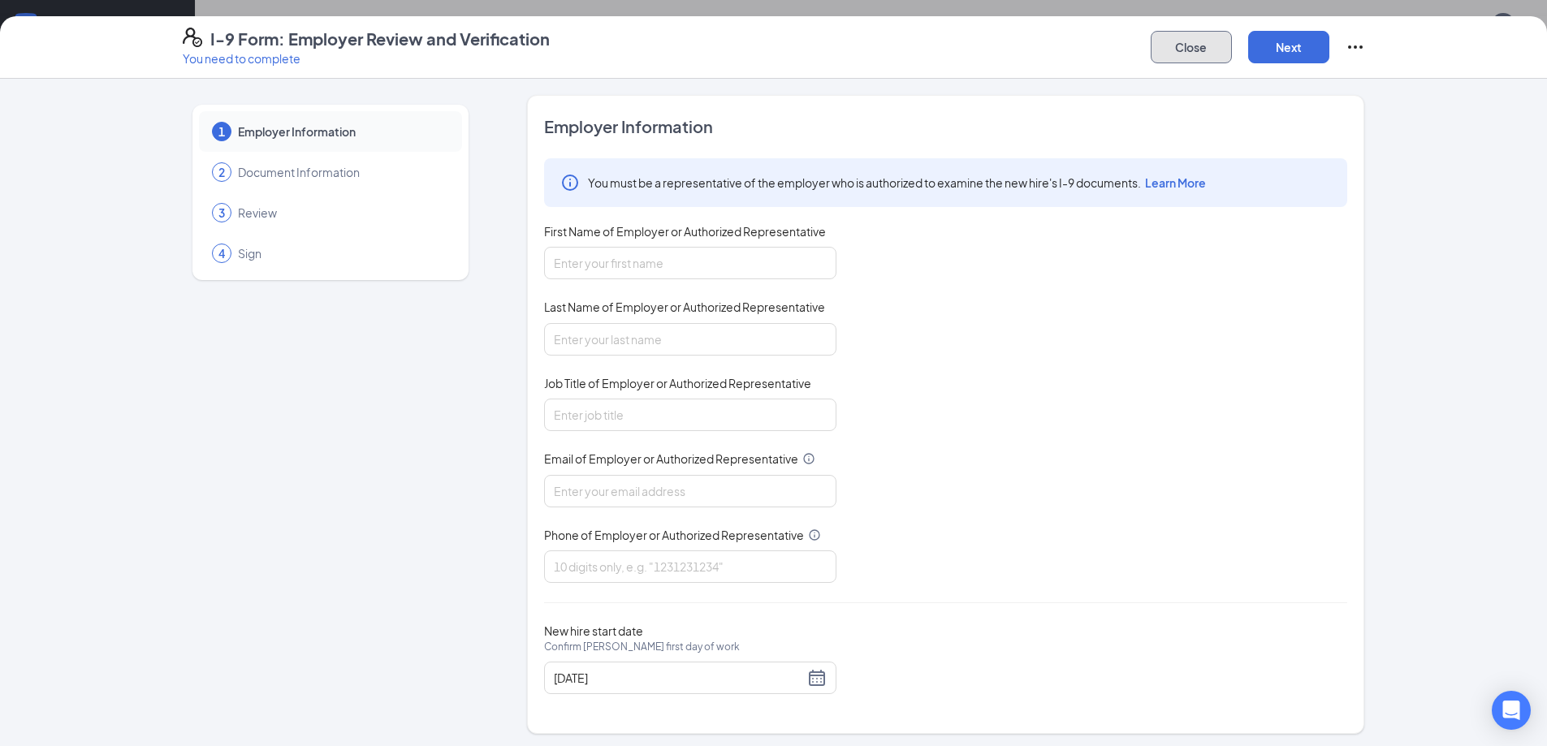
click at [1173, 54] on button "Close" at bounding box center [1191, 47] width 81 height 32
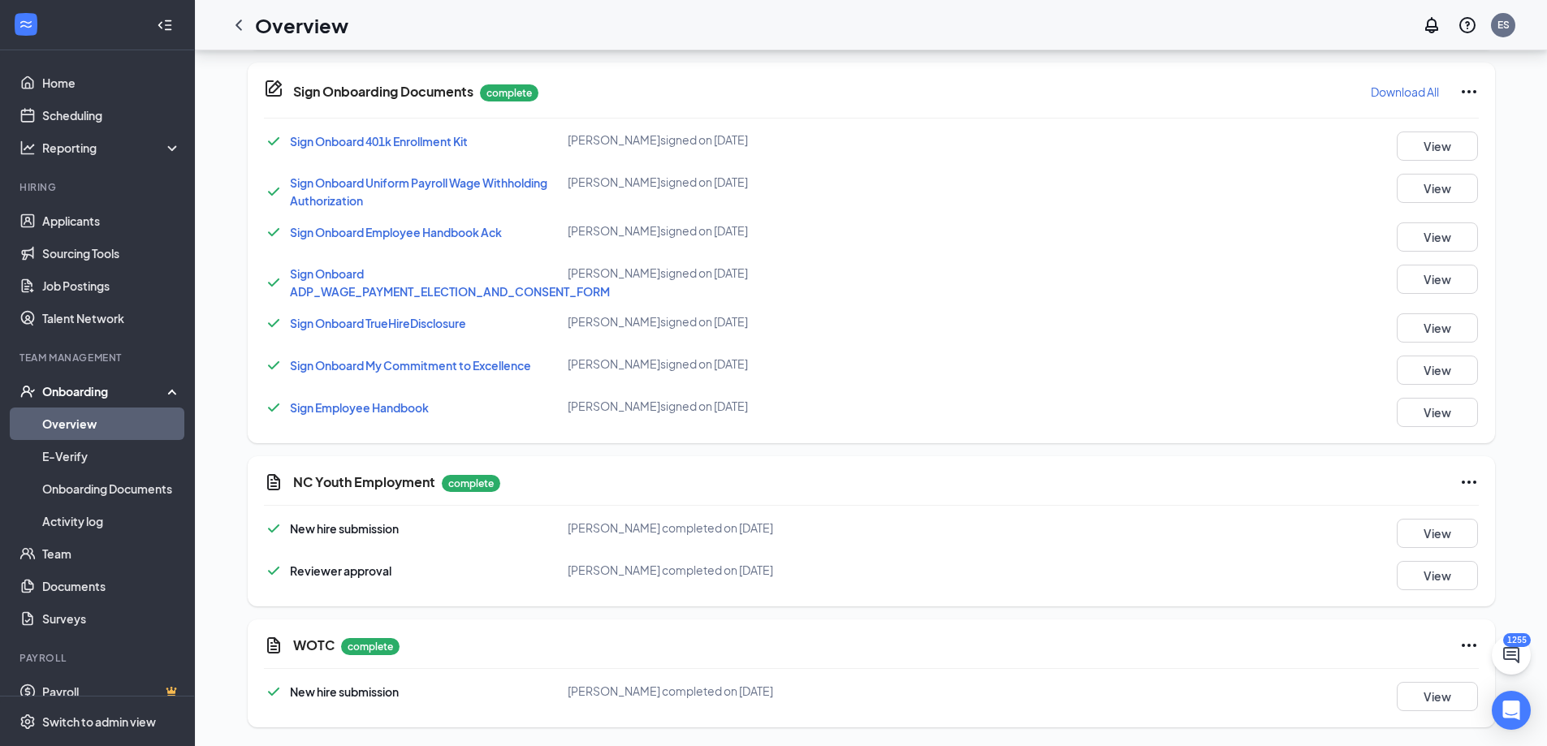
scroll to position [823, 0]
click at [245, 27] on icon "ChevronLeft" at bounding box center [238, 24] width 19 height 19
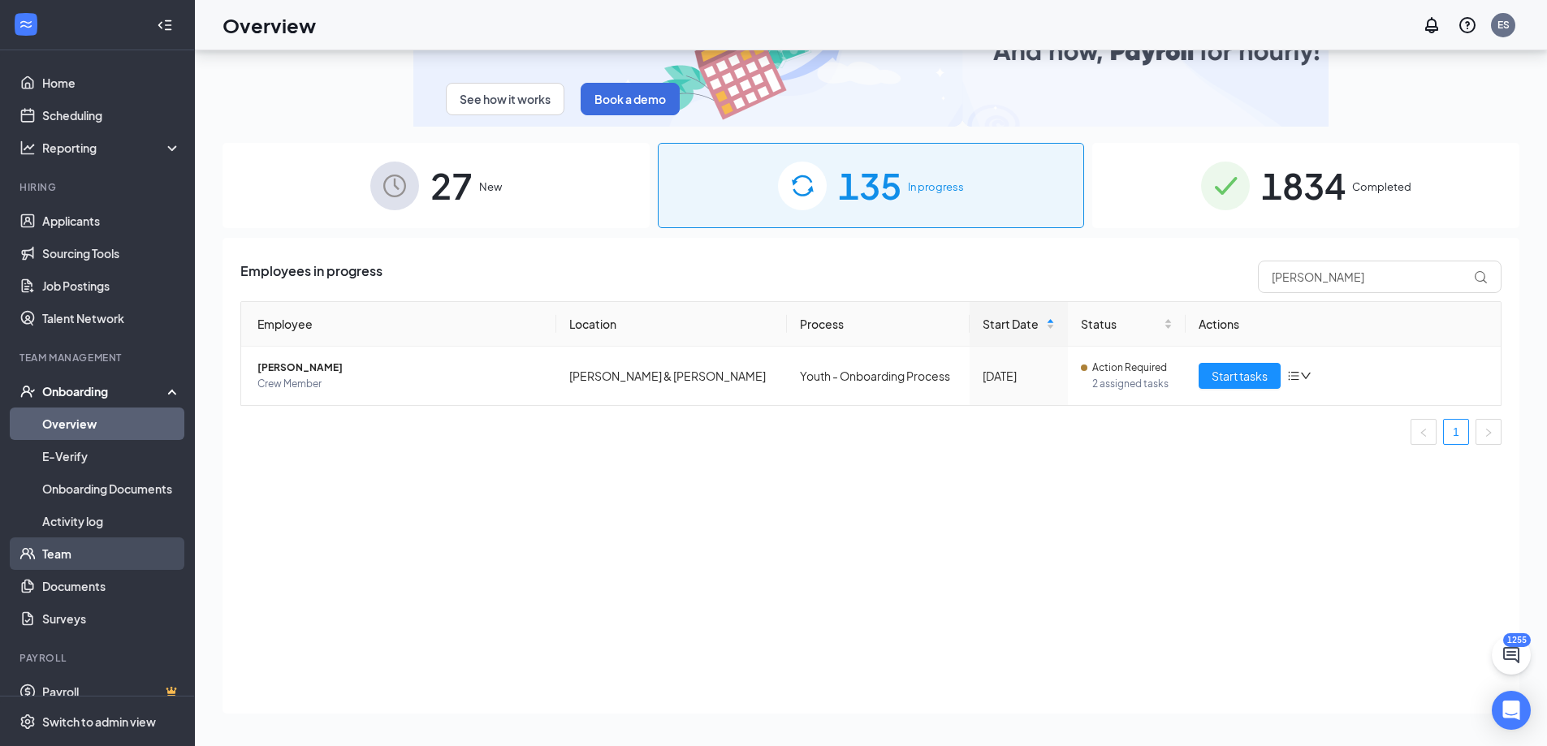
click at [71, 557] on link "Team" at bounding box center [111, 554] width 139 height 32
